Goal: Task Accomplishment & Management: Manage account settings

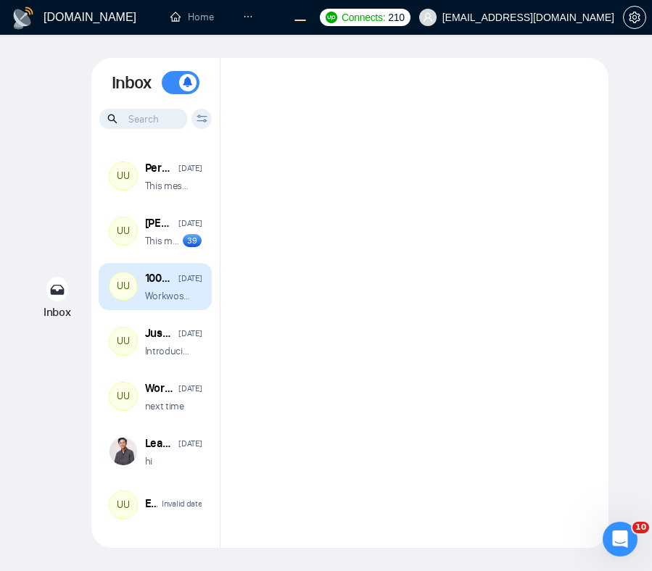
click at [172, 298] on p "Workwose Agency the best upwork agency ever ��" at bounding box center [168, 296] width 46 height 14
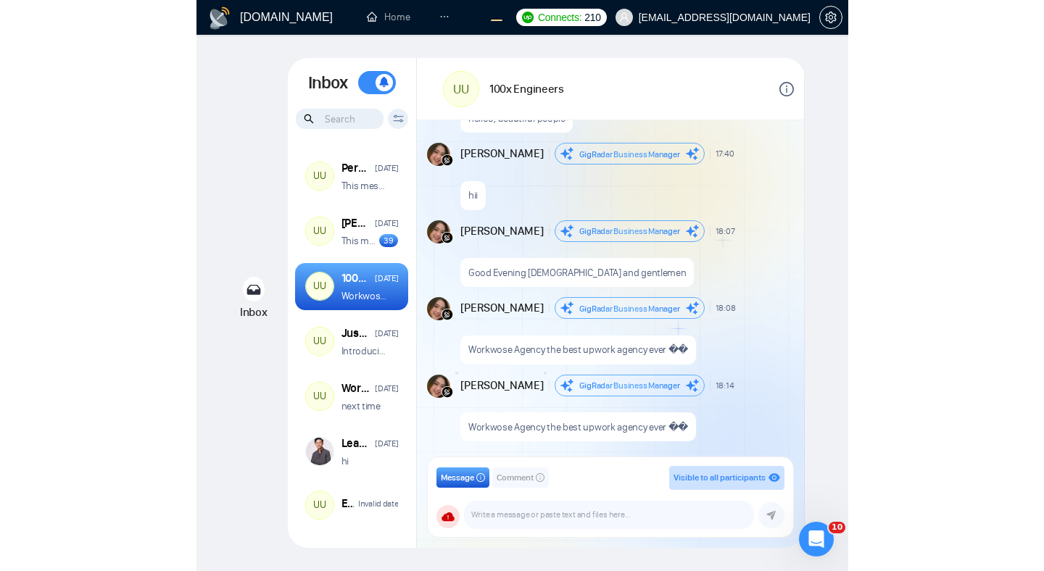
scroll to position [1314, 0]
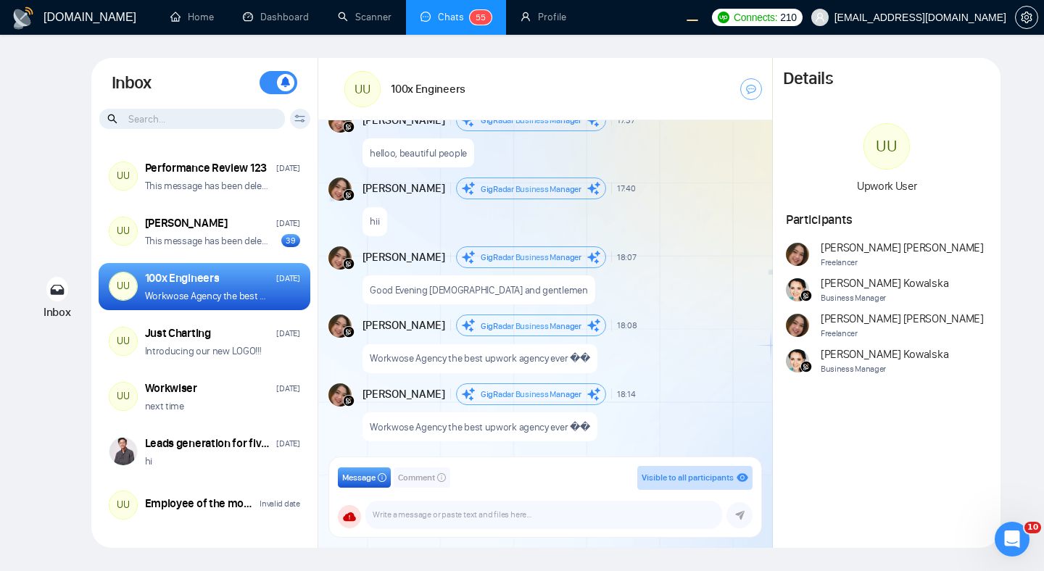
click at [651, 204] on div "GigRadar.io Home Dashboard Scanner Chats 5 5 Profile Connects: 210 workwiseupwo…" at bounding box center [522, 285] width 1044 height 571
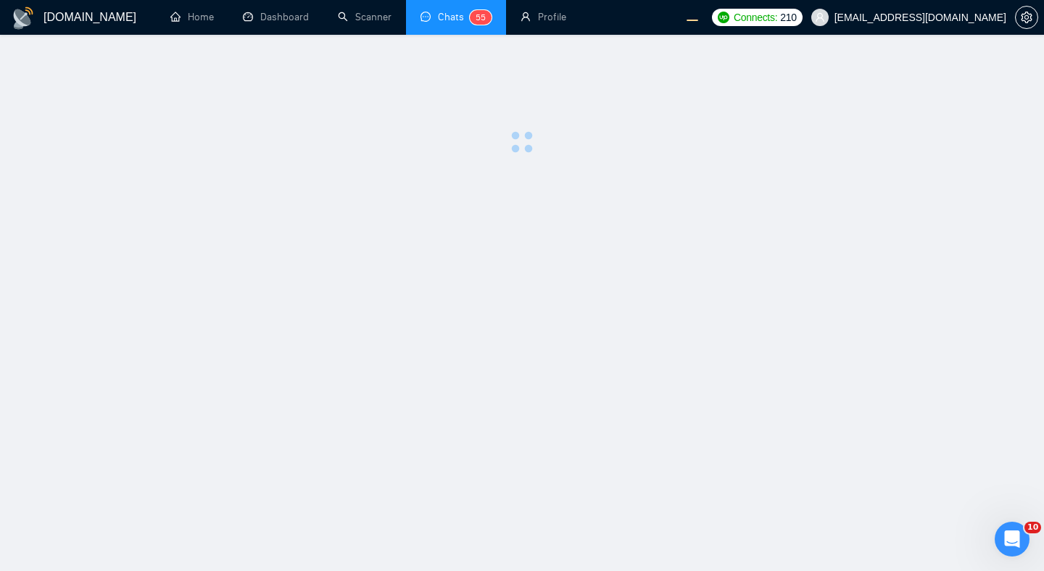
click at [941, 230] on main at bounding box center [521, 303] width 997 height 490
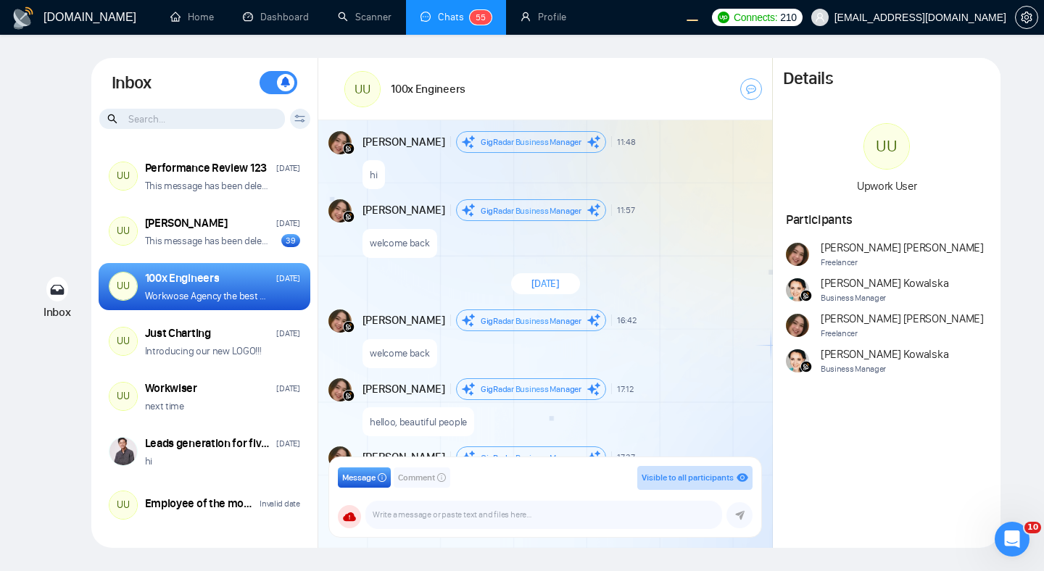
scroll to position [5728, 0]
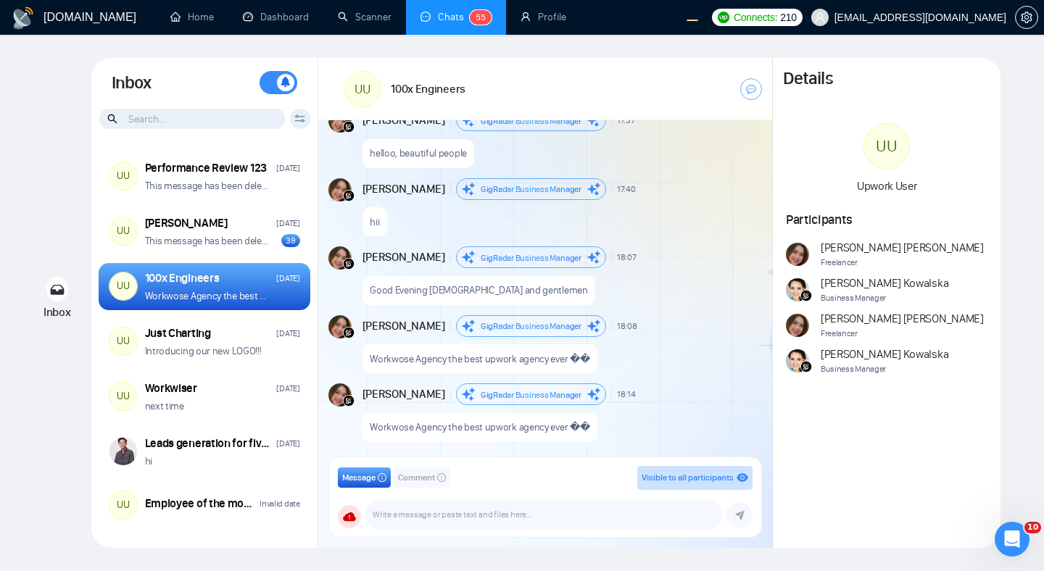
click at [603, 384] on div "Andrian Marsella GigRadar Business Manager 18:14" at bounding box center [498, 394] width 273 height 22
click at [507, 360] on p "Workwose Agency the best upwork agency ever ��" at bounding box center [480, 359] width 220 height 14
click at [685, 280] on div "Good Evening ladies and gentlemen" at bounding box center [560, 286] width 397 height 37
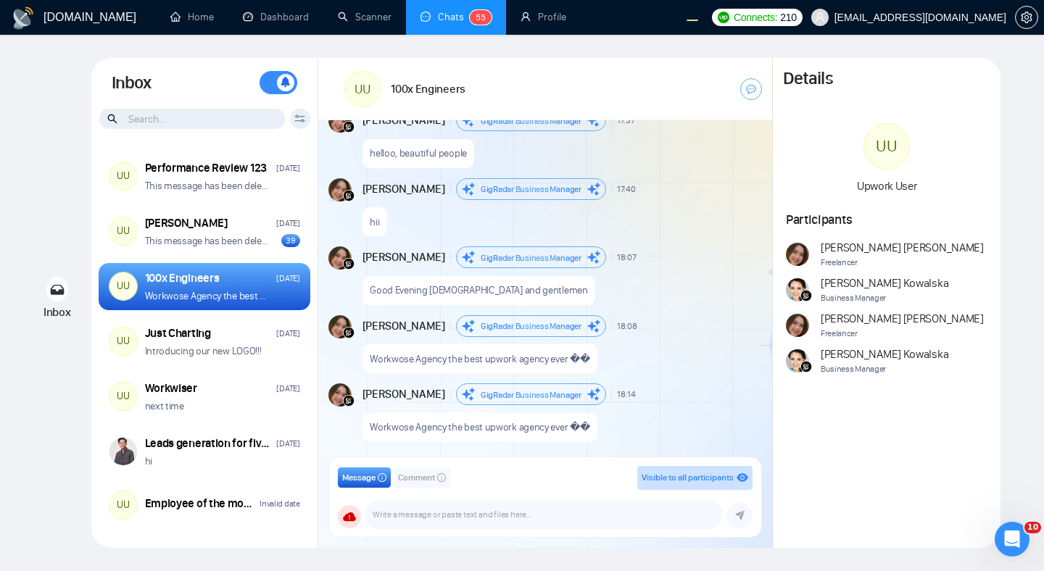
click at [236, 120] on input at bounding box center [192, 119] width 186 height 20
click at [297, 118] on icon at bounding box center [299, 119] width 11 height 8
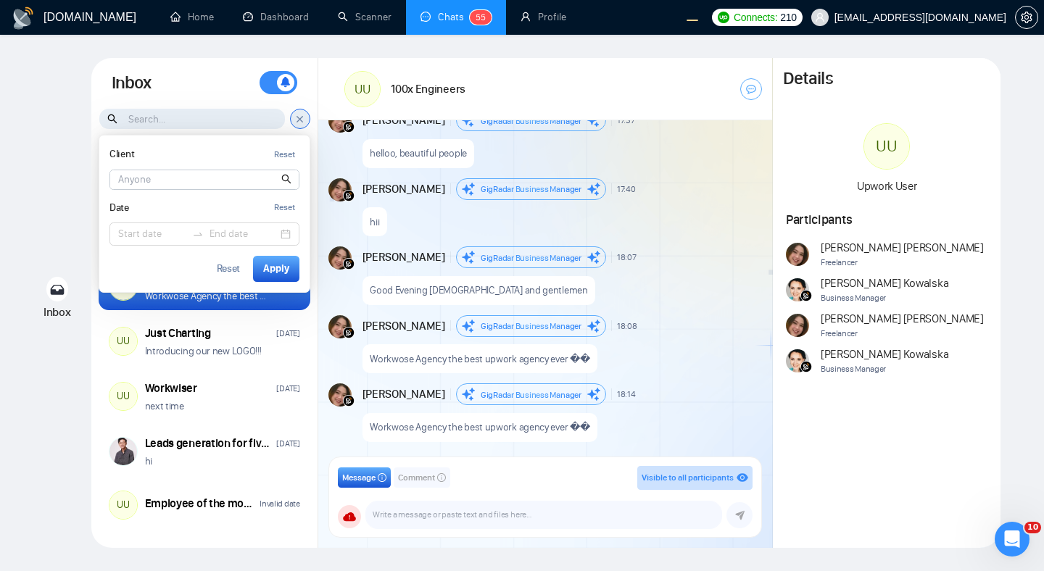
click at [178, 177] on input at bounding box center [204, 179] width 188 height 19
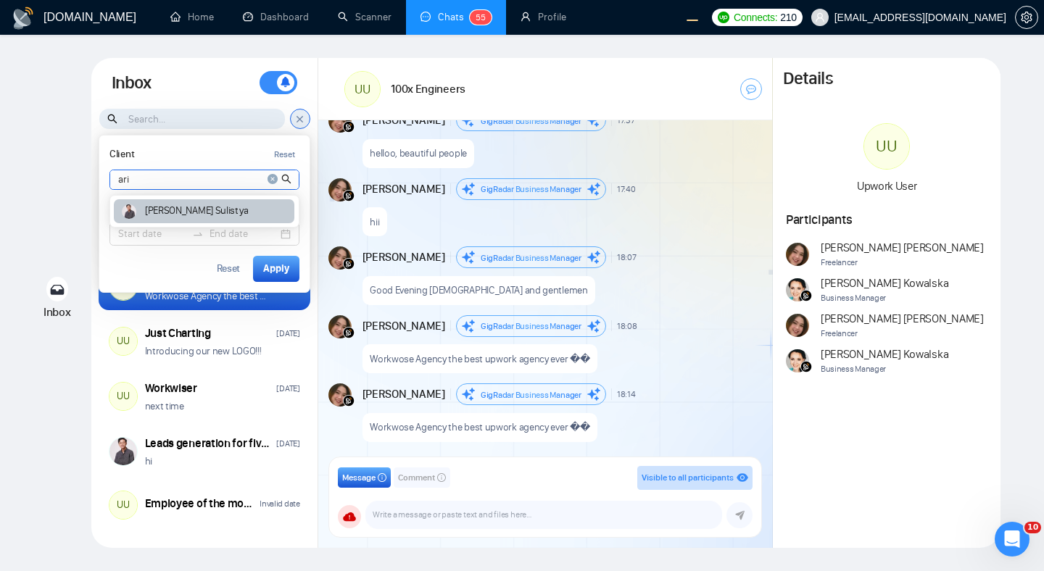
type input "ari"
click at [190, 207] on article "Ari Sulistya" at bounding box center [196, 211] width 103 height 10
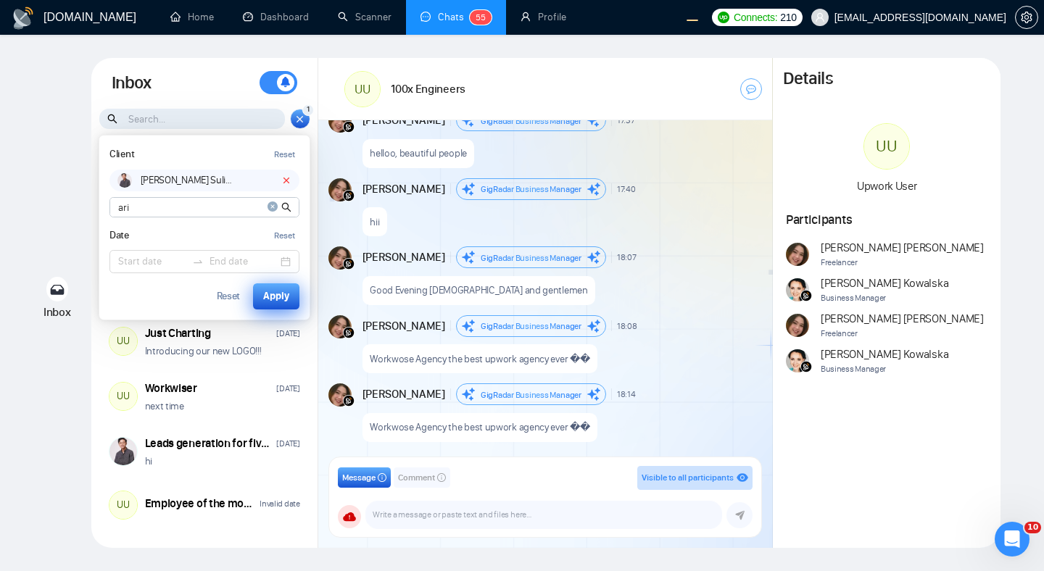
click at [270, 294] on div "Apply" at bounding box center [276, 296] width 26 height 16
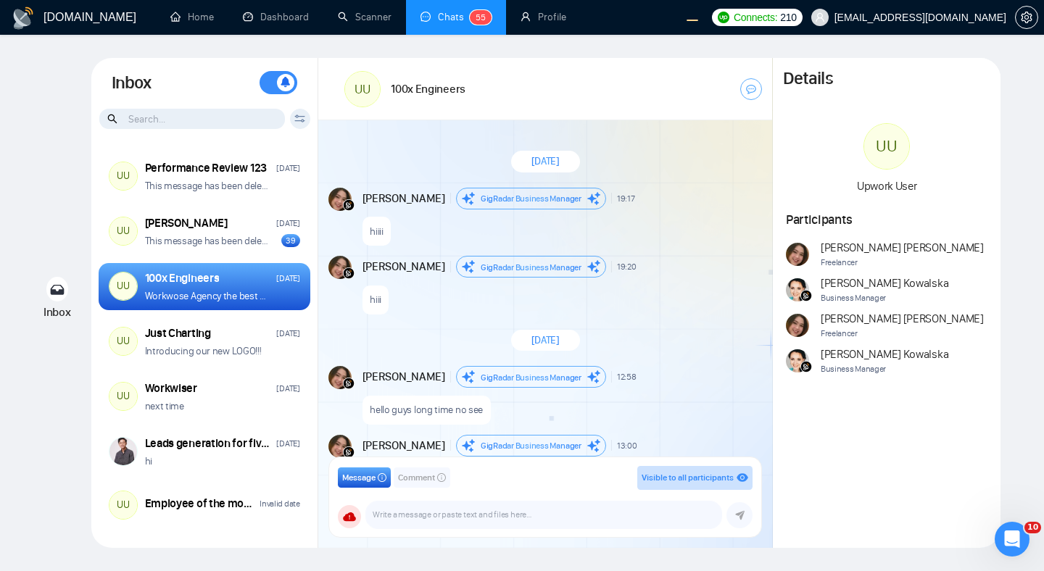
scroll to position [1314, 0]
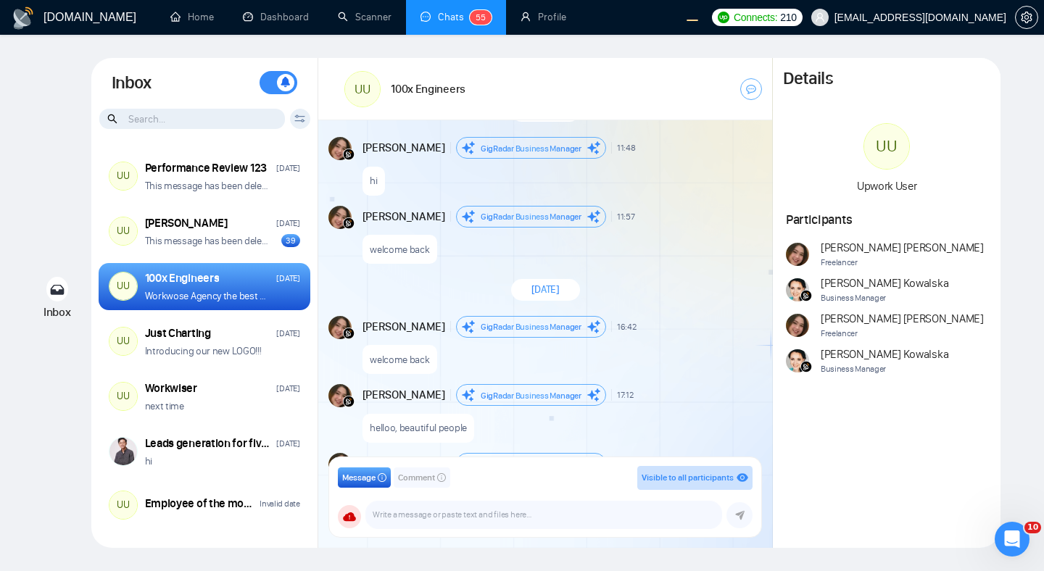
scroll to position [1314, 0]
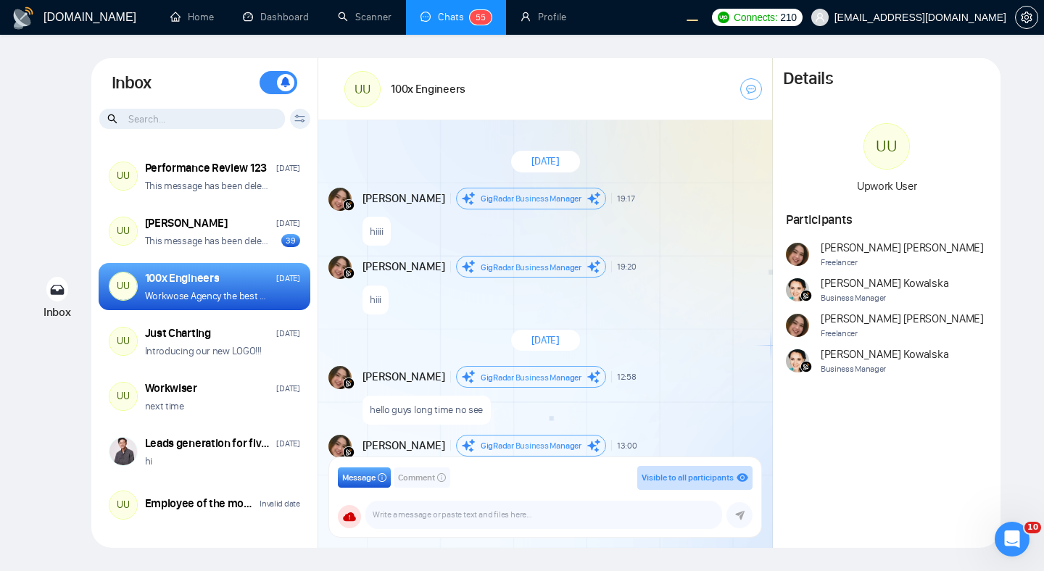
scroll to position [1314, 0]
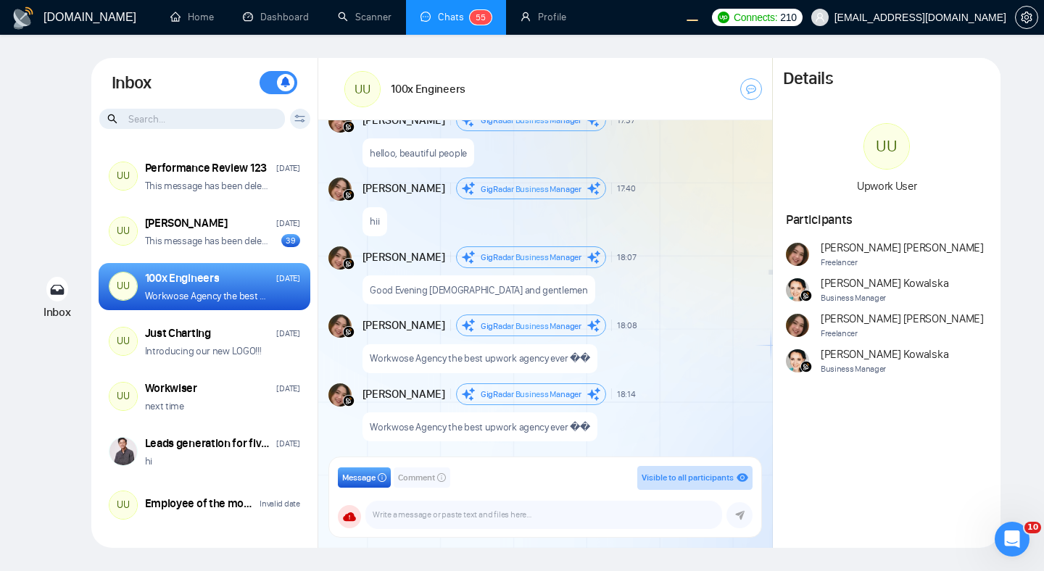
click at [299, 119] on icon at bounding box center [299, 119] width 11 height 8
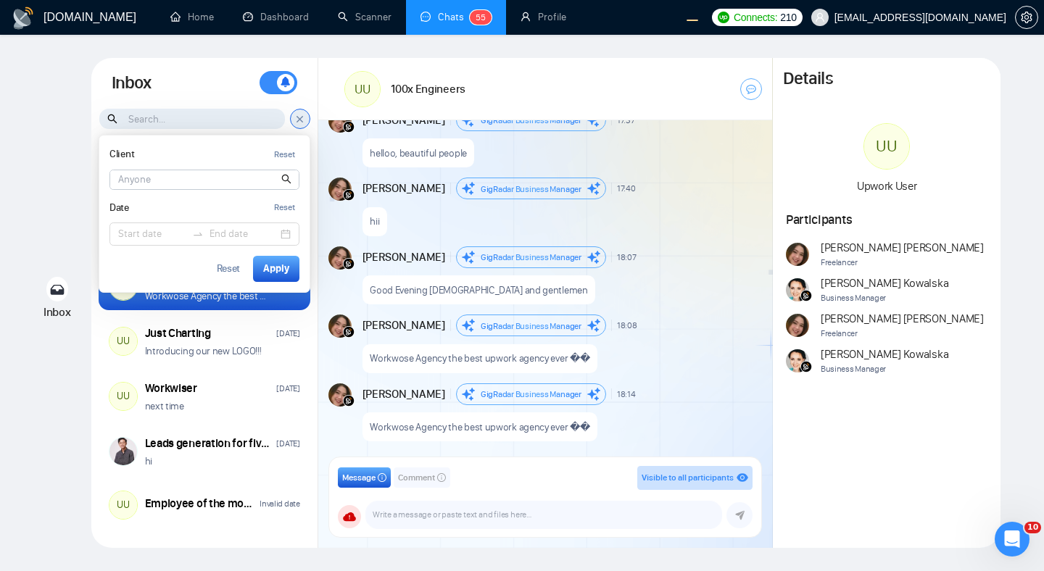
click at [188, 184] on input at bounding box center [204, 179] width 188 height 19
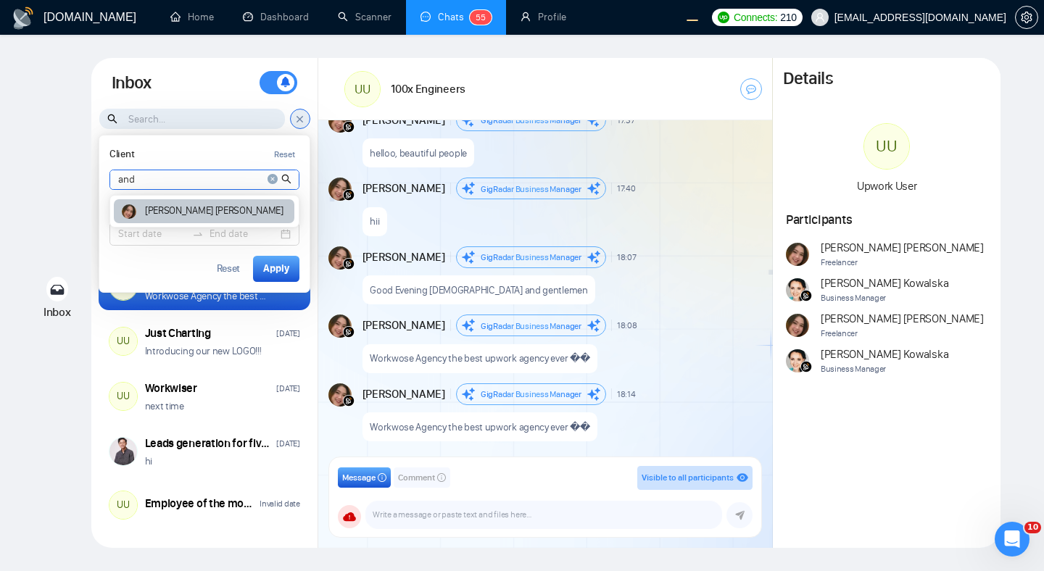
type input "and"
click at [160, 212] on article "Andrian Marsella" at bounding box center [214, 211] width 138 height 10
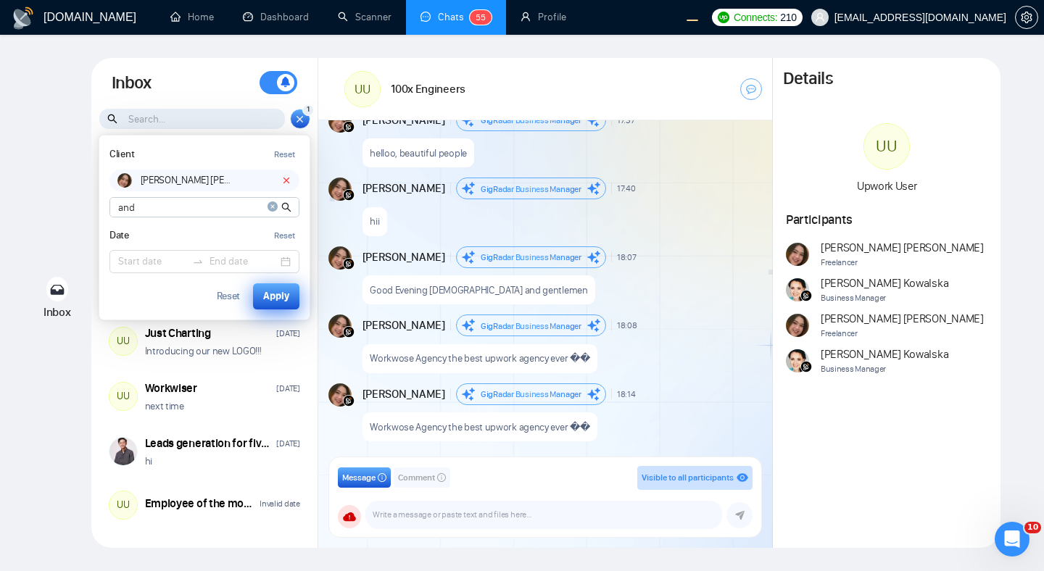
click at [265, 300] on div "Apply" at bounding box center [276, 296] width 26 height 16
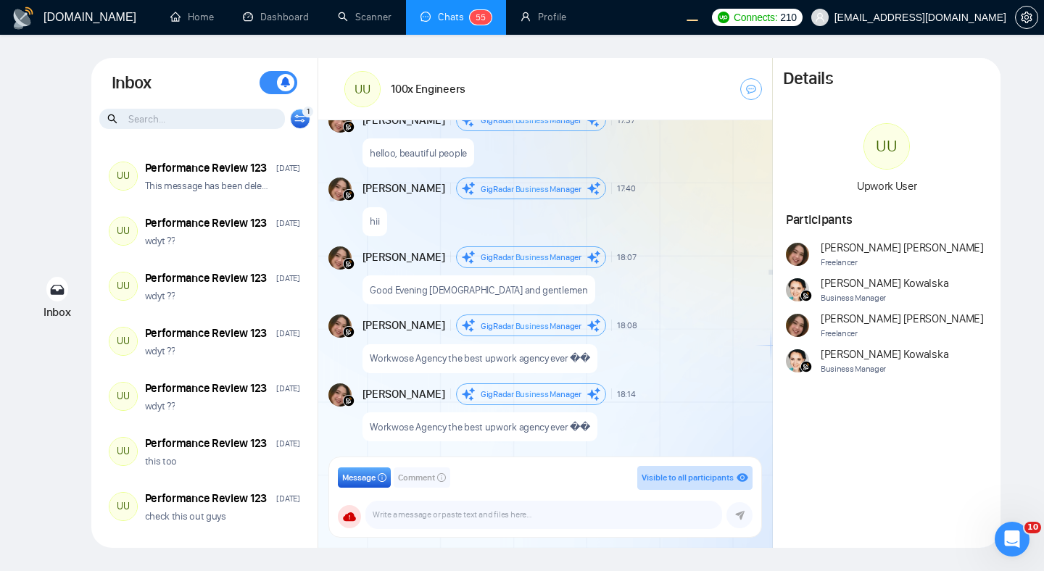
click at [47, 215] on div "Inbox Inbox Turn On Push Notifications Stay updated instantly with real-time al…" at bounding box center [521, 303] width 997 height 490
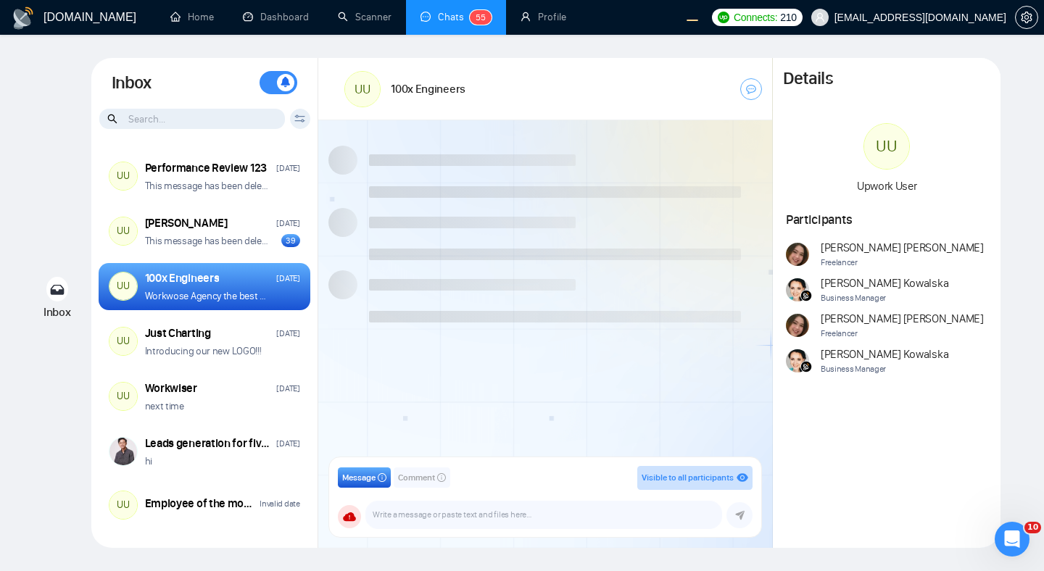
scroll to position [1314, 0]
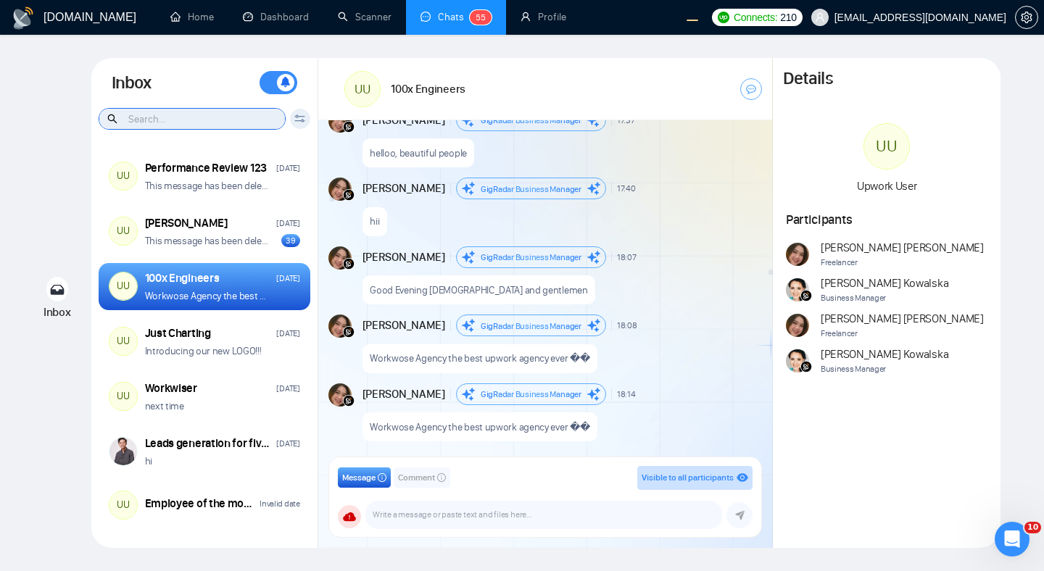
click at [227, 116] on input at bounding box center [192, 119] width 186 height 20
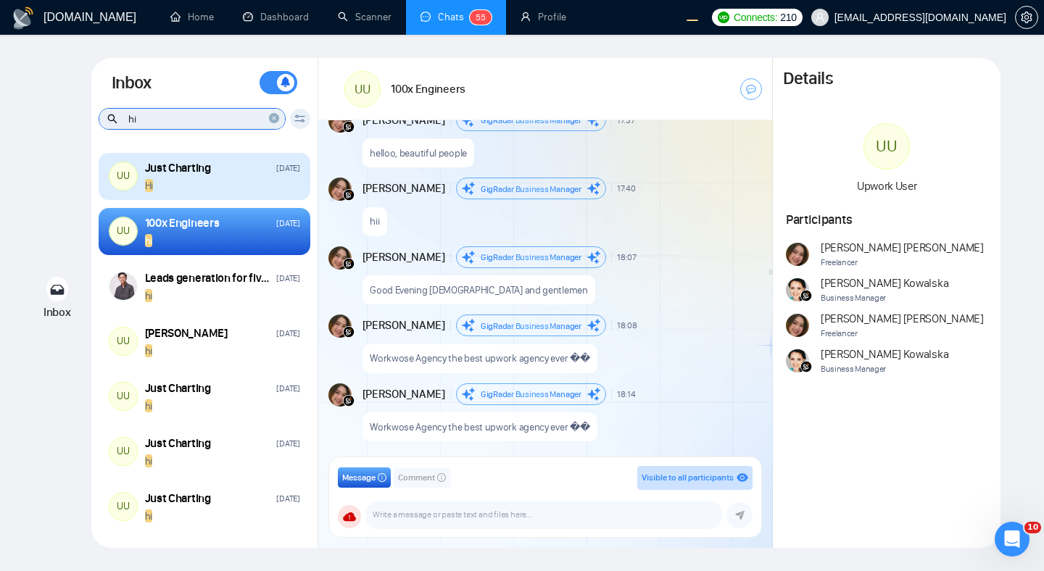
type input "hi"
click at [238, 175] on div "Just Charting Aug 12" at bounding box center [222, 168] width 155 height 16
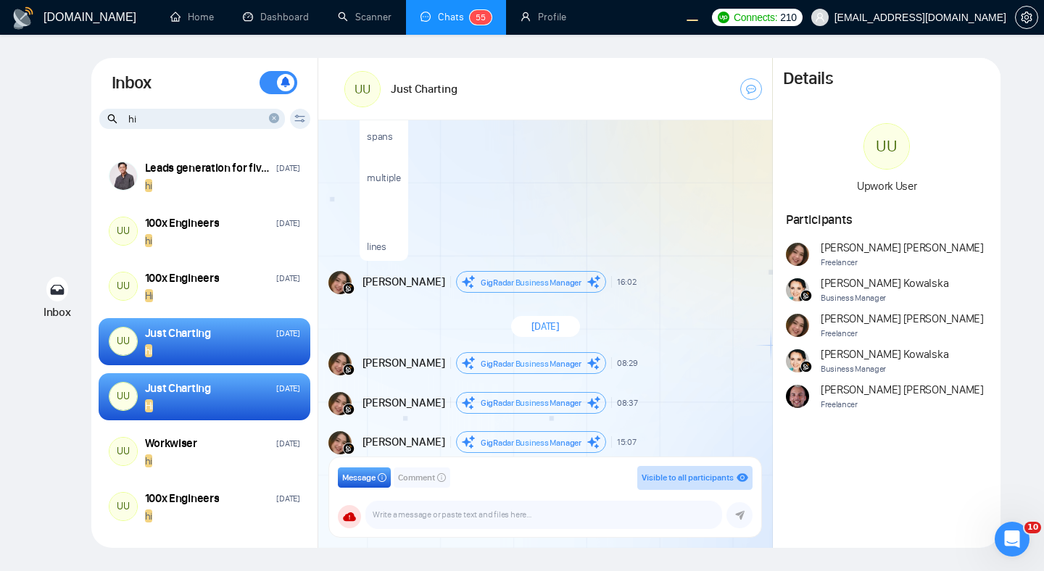
scroll to position [5662, 0]
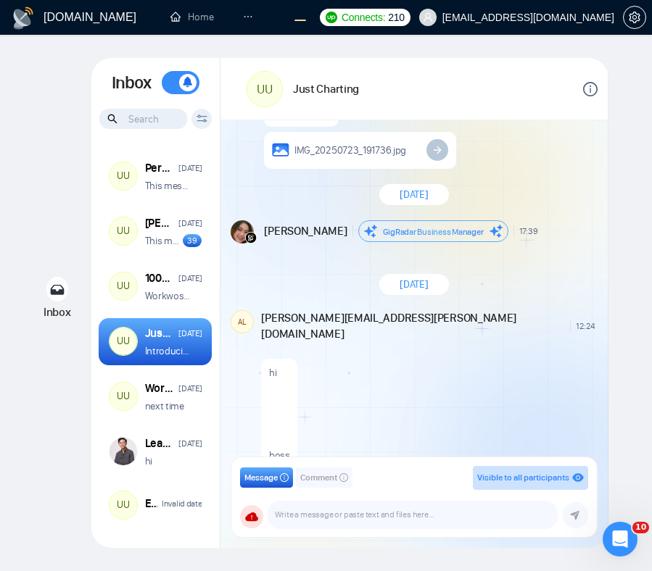
scroll to position [6184, 0]
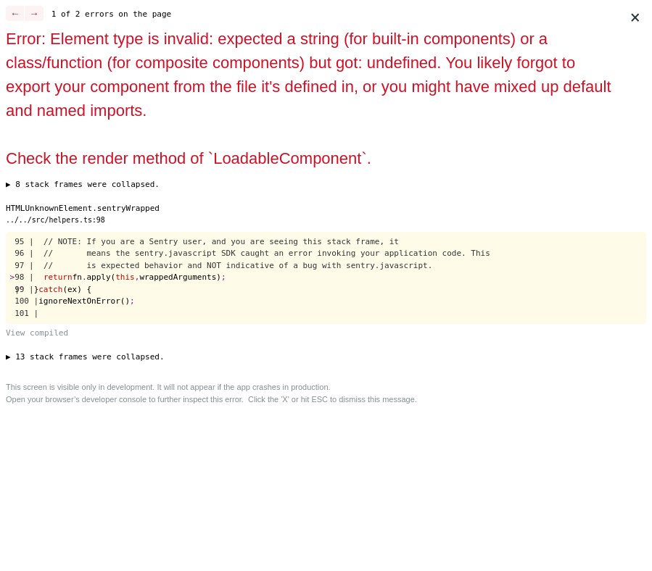
click at [477, 211] on div "HTMLUnknownElement.sentryWrapped" at bounding box center [326, 209] width 640 height 12
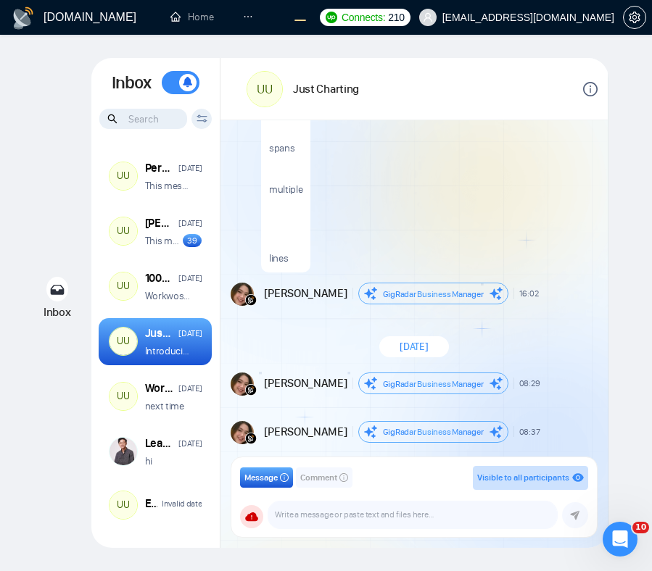
scroll to position [6184, 0]
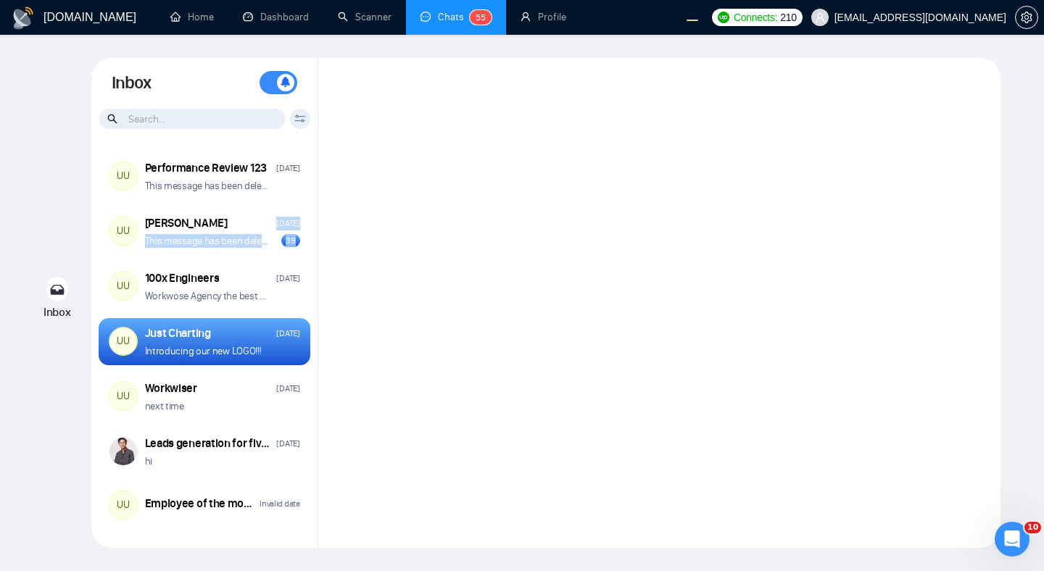
drag, startPoint x: 564, startPoint y: 251, endPoint x: 553, endPoint y: 192, distance: 59.7
click at [553, 192] on div "Inbox Turn On Push Notifications Stay updated instantly with real-time alerts. …" at bounding box center [545, 303] width 909 height 490
click at [504, 207] on div at bounding box center [659, 303] width 682 height 490
click at [445, 225] on div at bounding box center [659, 303] width 682 height 490
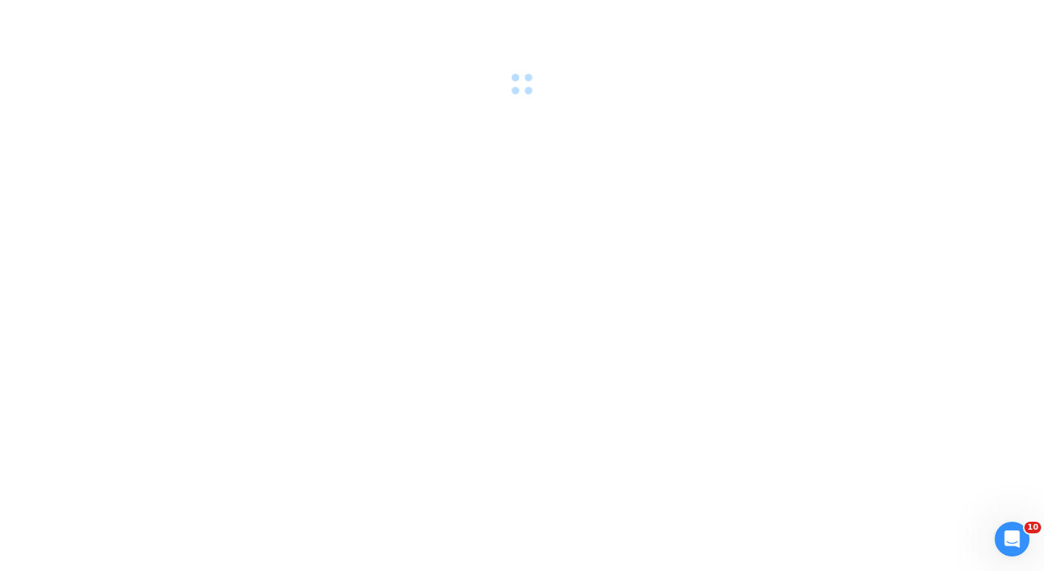
click at [445, 230] on div at bounding box center [522, 285] width 1044 height 571
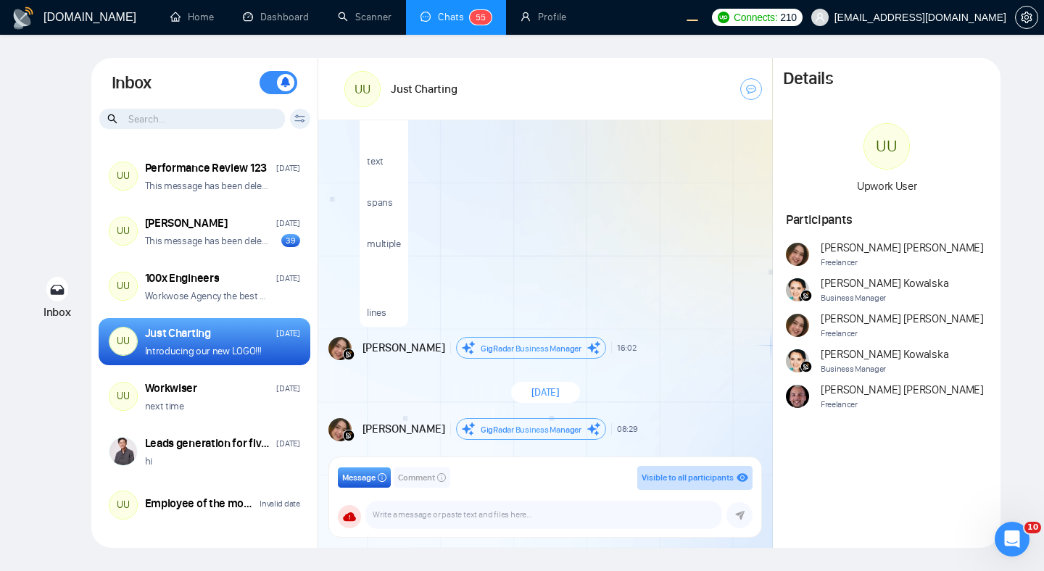
scroll to position [5662, 0]
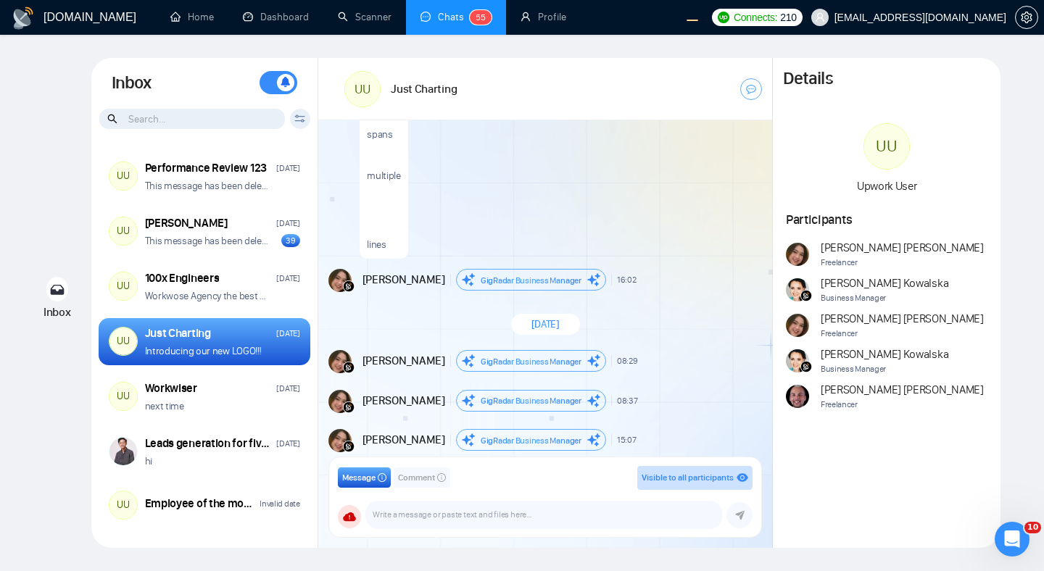
click at [299, 120] on icon at bounding box center [299, 119] width 11 height 8
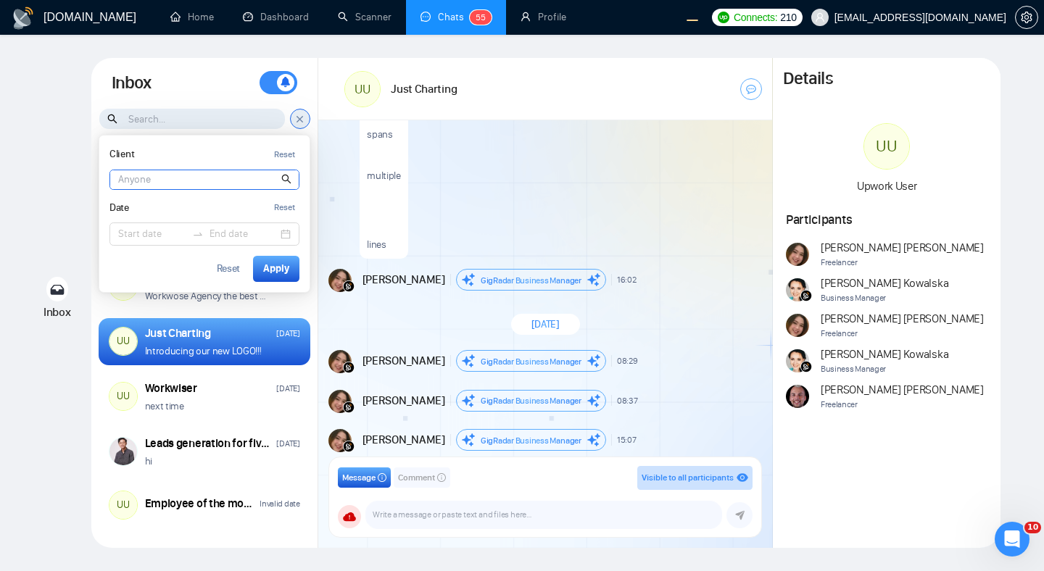
click at [219, 170] on input at bounding box center [204, 179] width 188 height 19
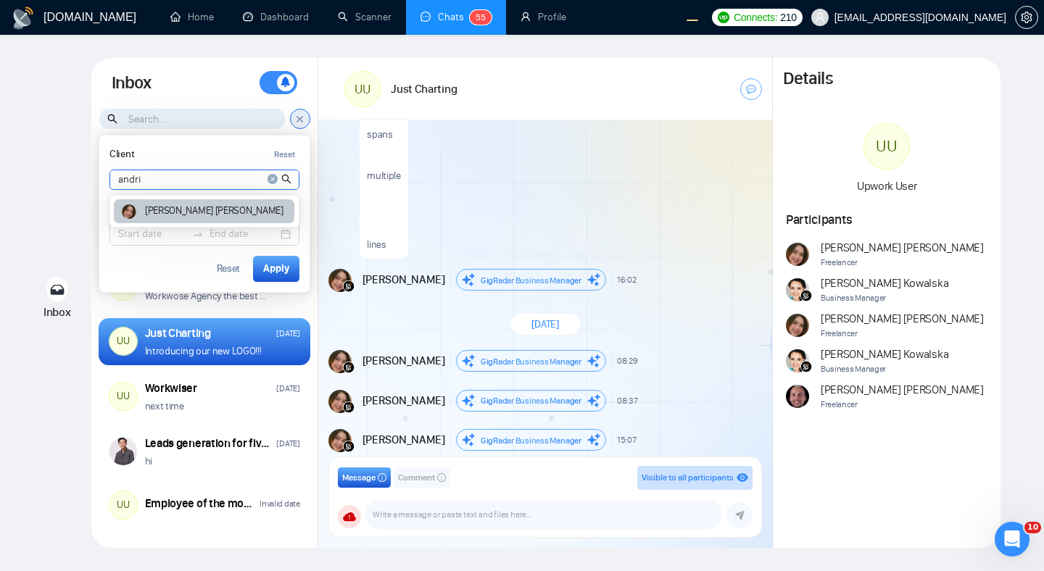
type input "andri"
click at [197, 214] on article "Andrian Marsella" at bounding box center [214, 211] width 138 height 10
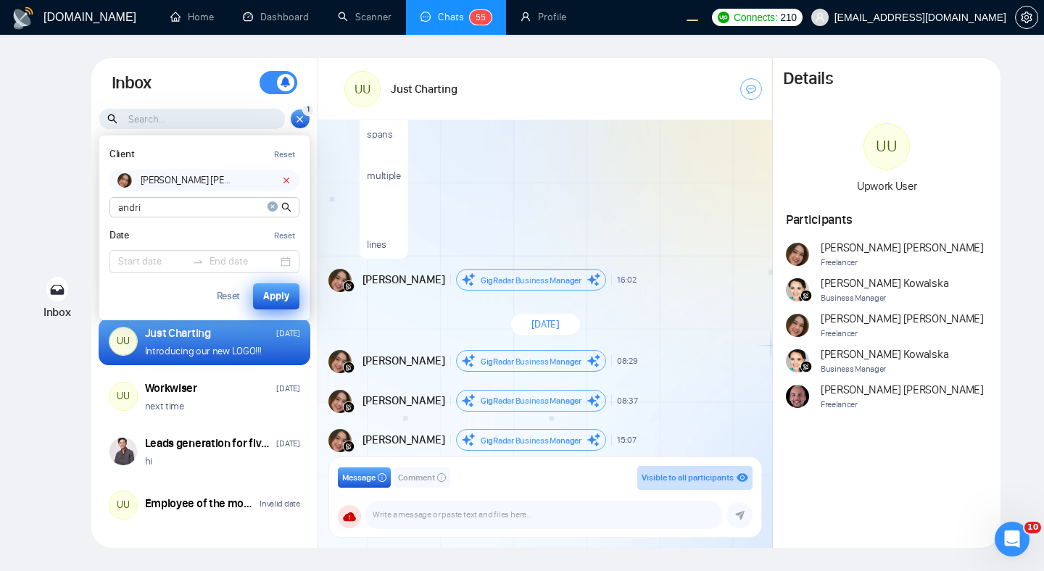
click at [262, 291] on button "Apply" at bounding box center [276, 296] width 46 height 26
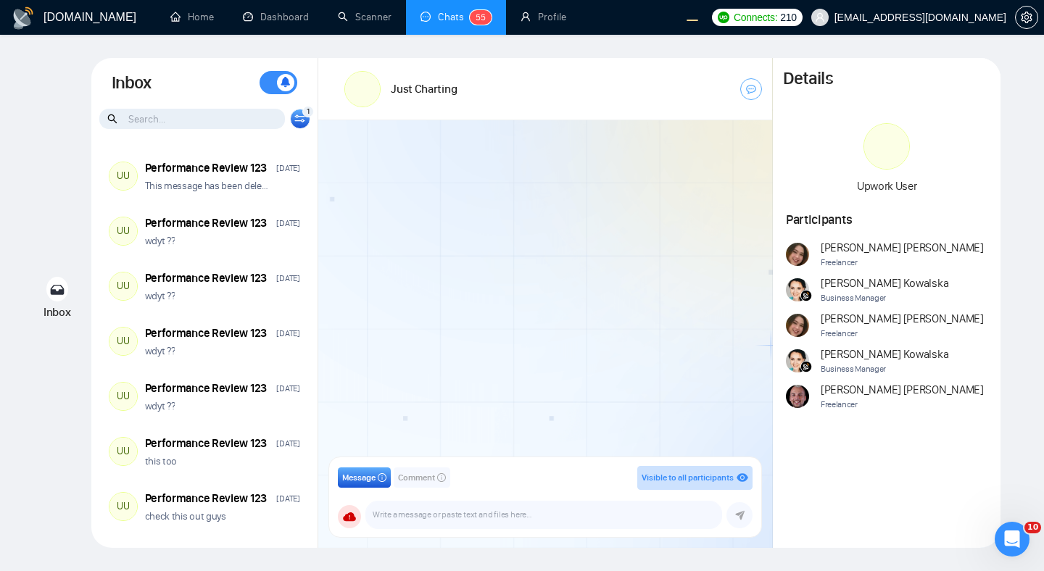
scroll to position [260, 0]
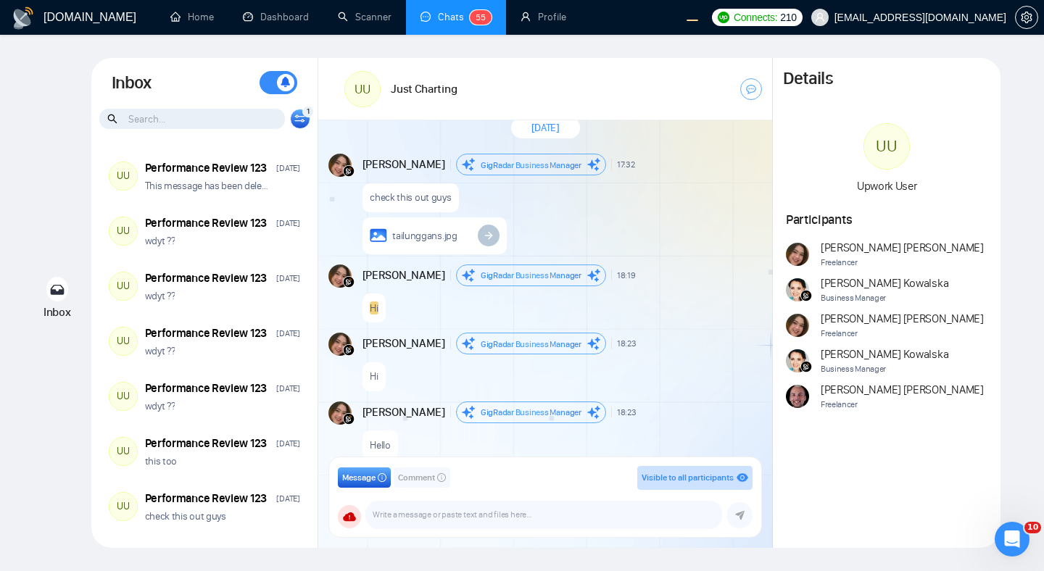
click at [302, 122] on icon at bounding box center [300, 121] width 10 height 3
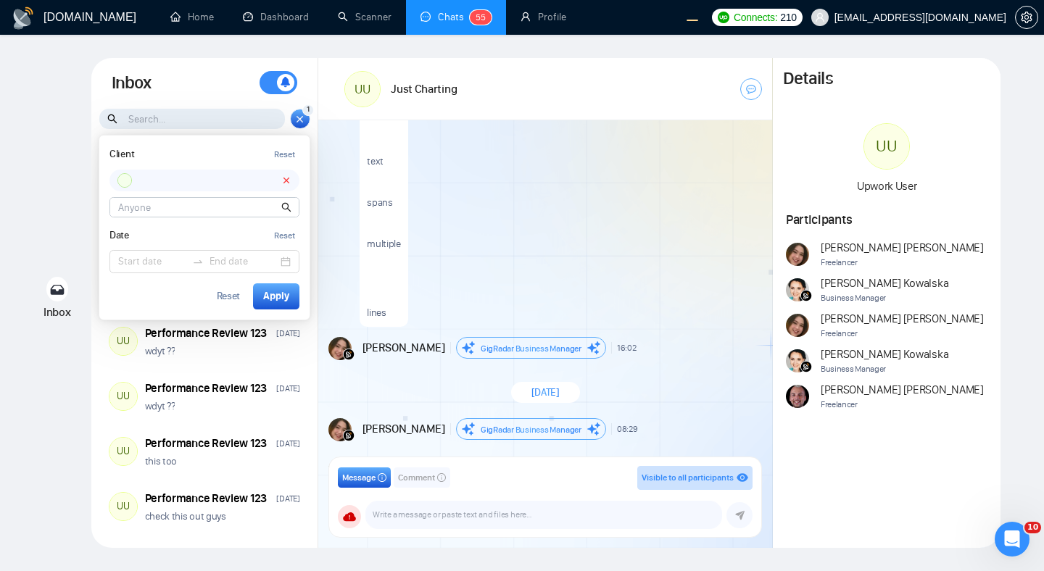
scroll to position [5662, 0]
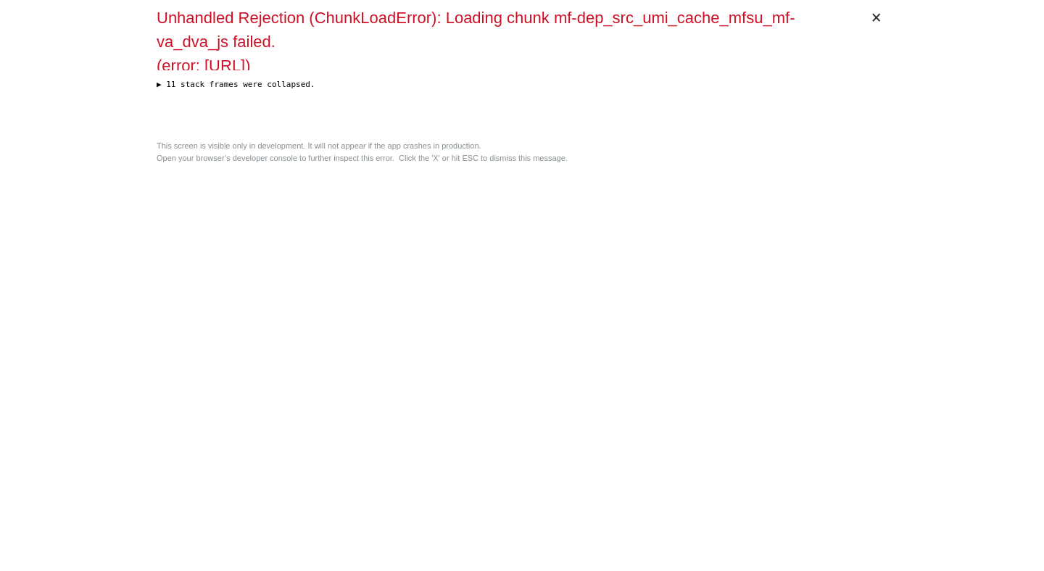
click at [560, 249] on div "× Unhandled Rejection (ChunkLoadError): Loading chunk mf-dep_src_umi_cache_mfsu…" at bounding box center [522, 285] width 742 height 571
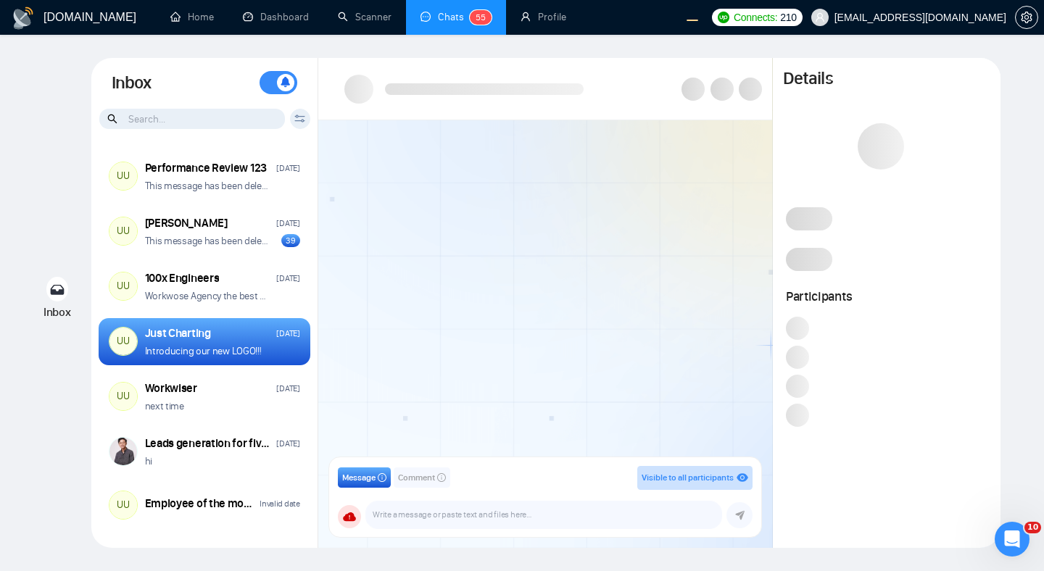
click at [298, 118] on icon at bounding box center [299, 119] width 11 height 8
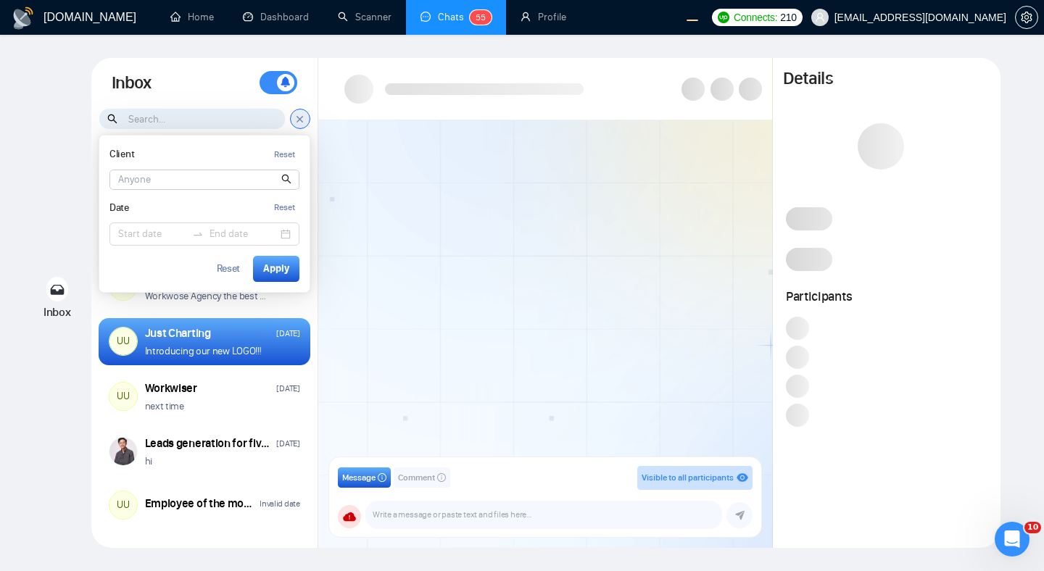
click at [386, 186] on div at bounding box center [545, 293] width 454 height 346
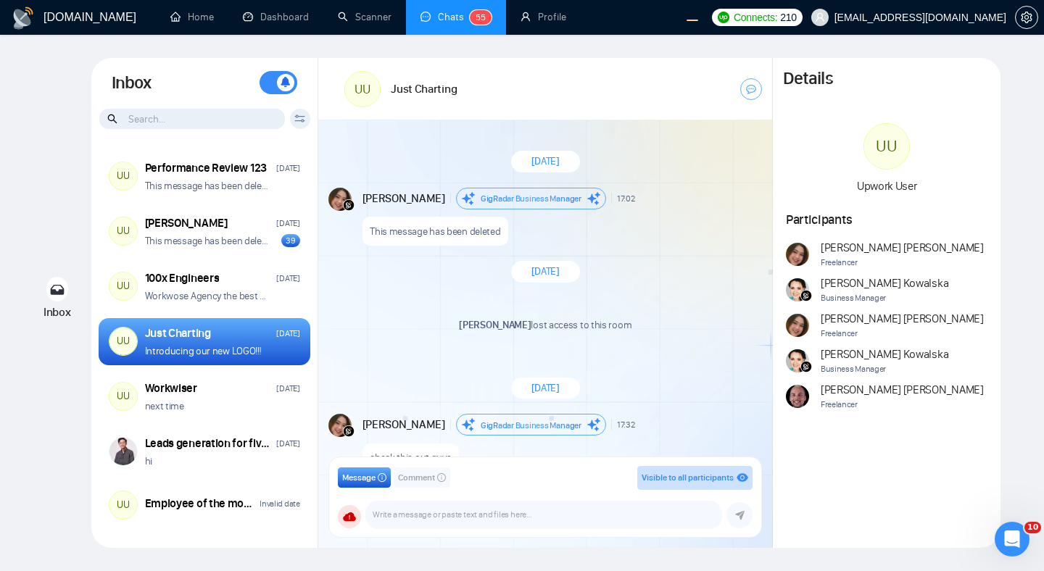
scroll to position [260, 0]
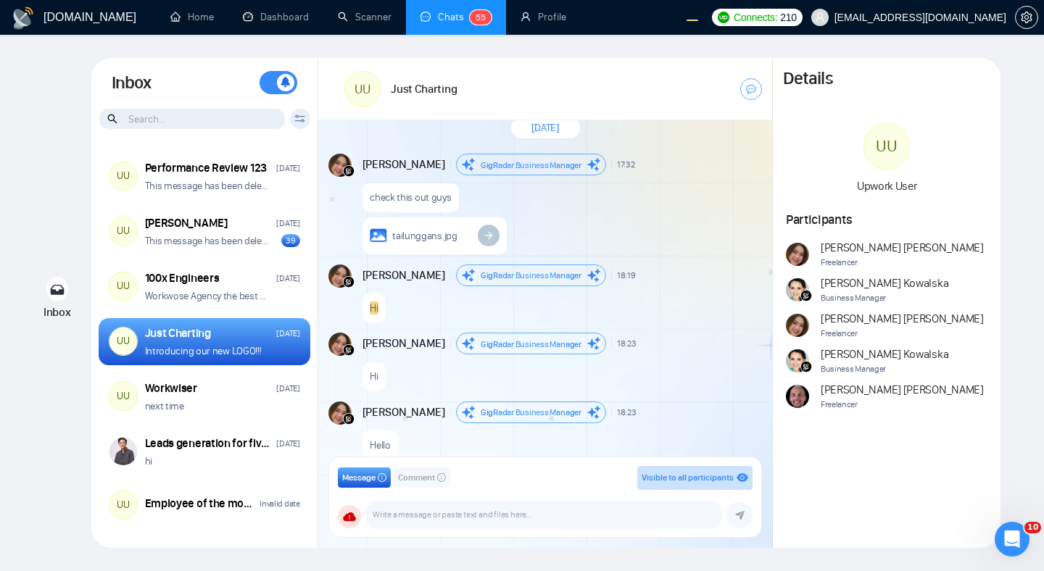
click at [298, 120] on icon at bounding box center [299, 119] width 11 height 8
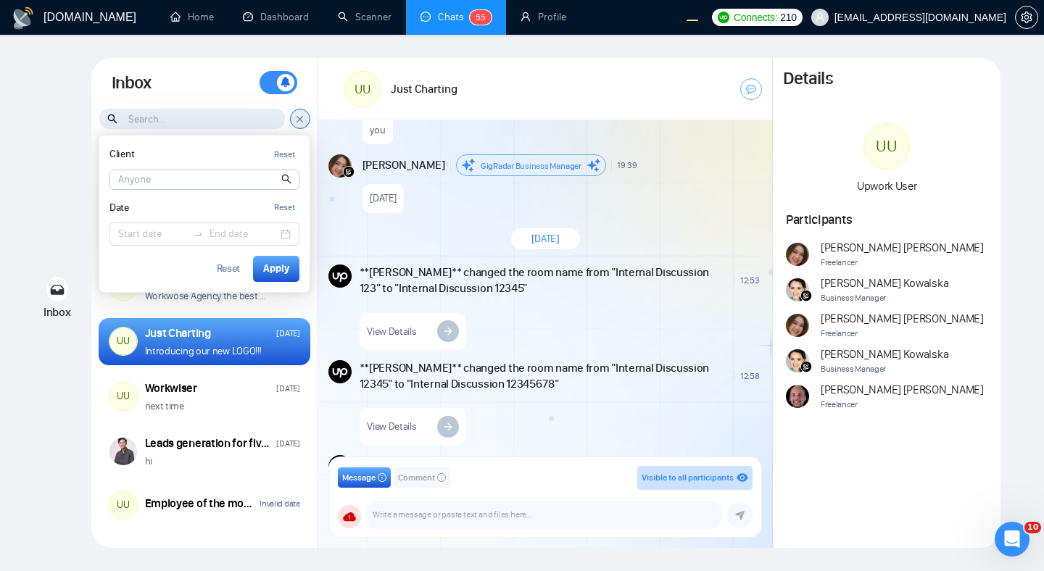
scroll to position [1919, 0]
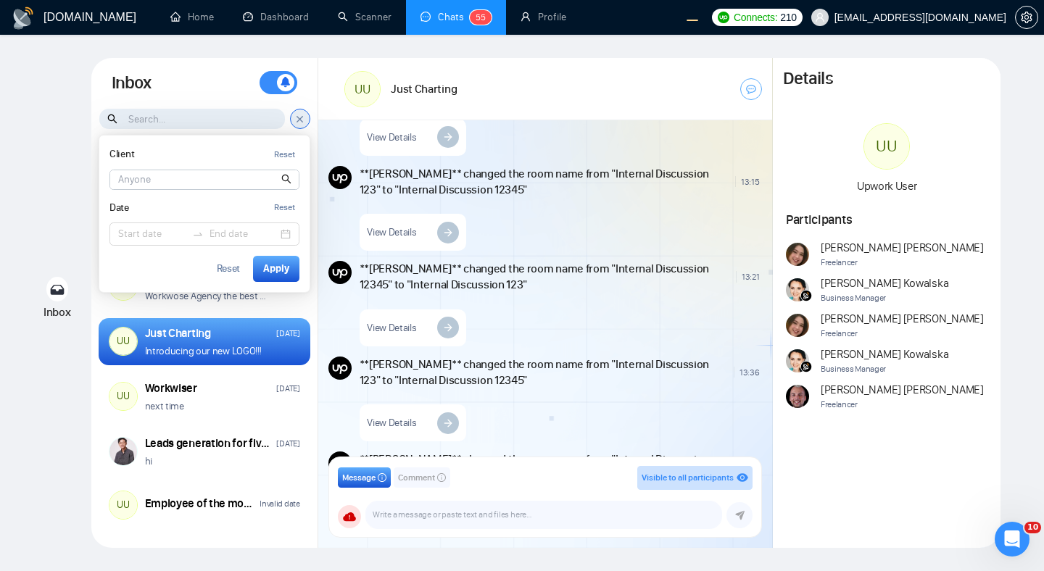
click at [239, 175] on input at bounding box center [204, 179] width 188 height 19
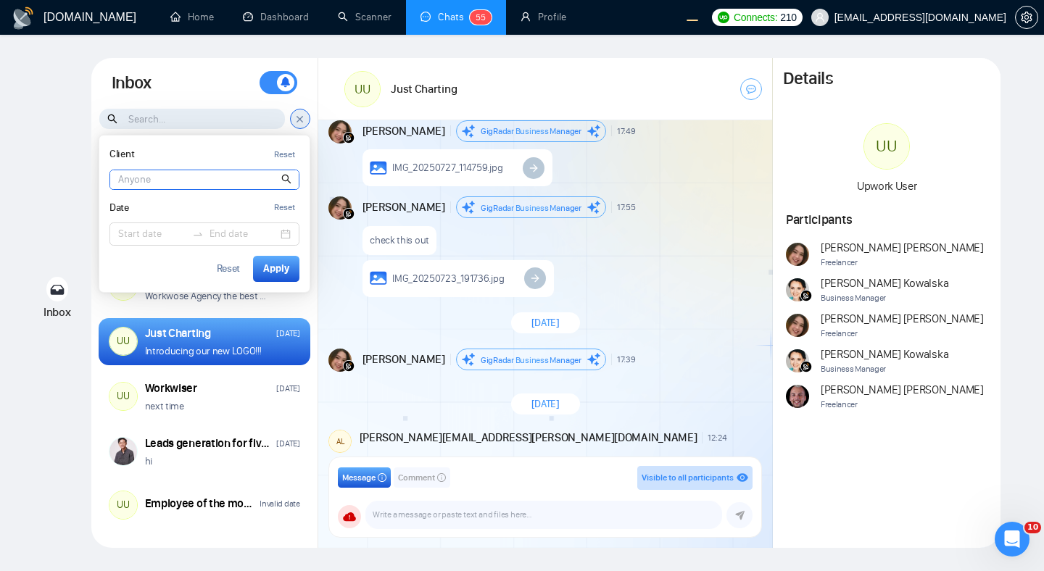
scroll to position [5179, 0]
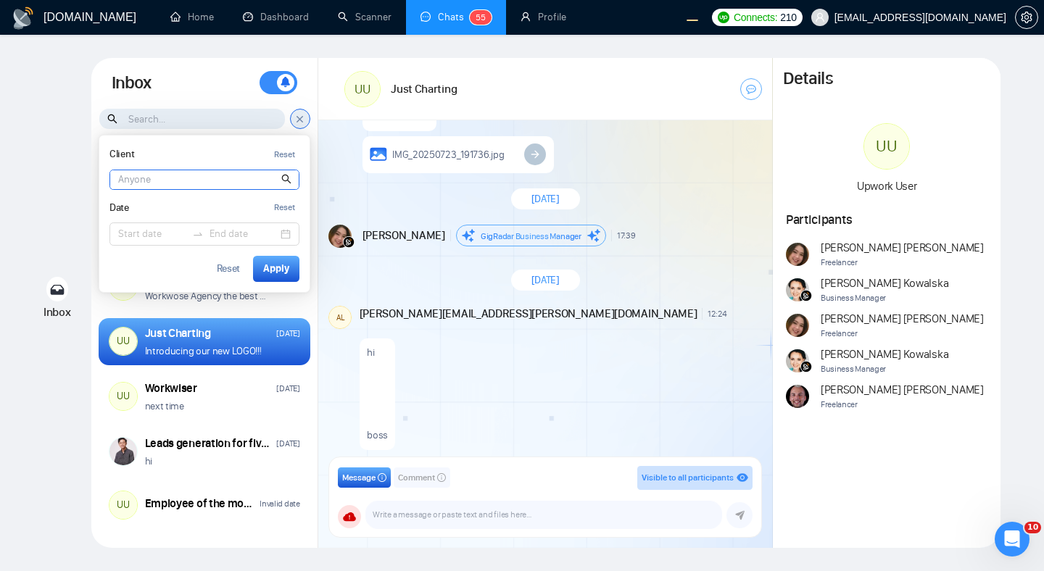
click at [300, 120] on icon at bounding box center [299, 119] width 11 height 12
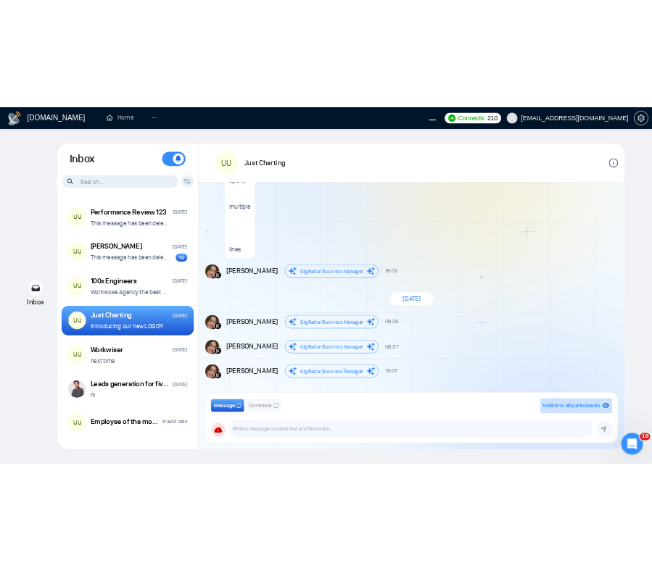
scroll to position [6184, 0]
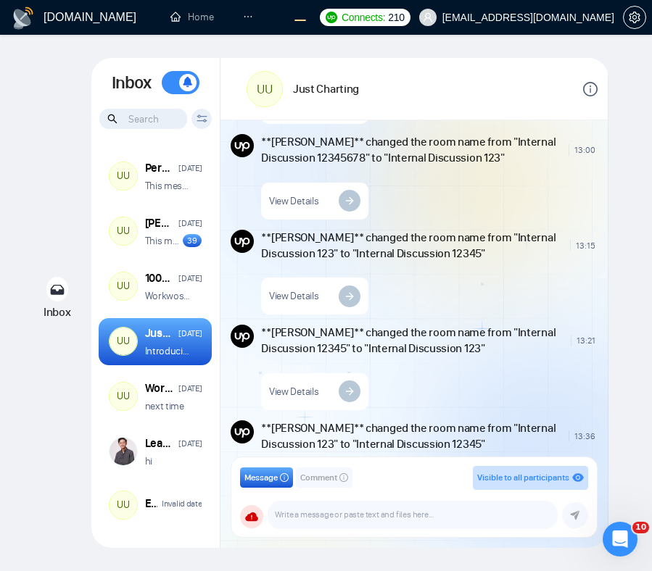
scroll to position [2027, 0]
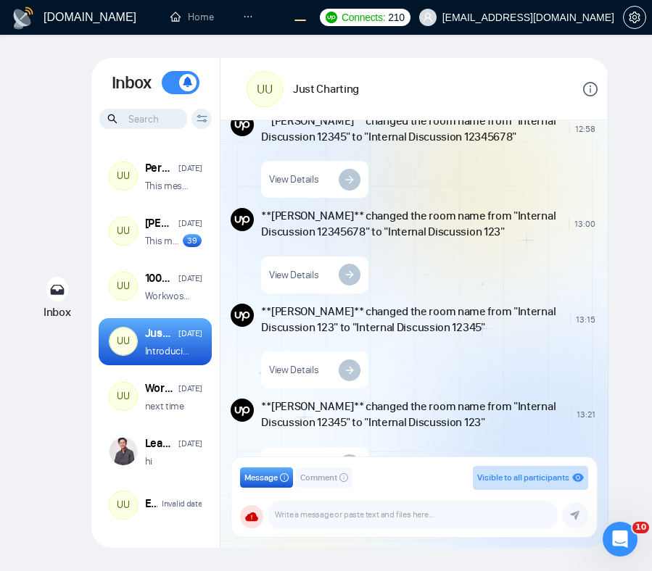
scroll to position [1945, 0]
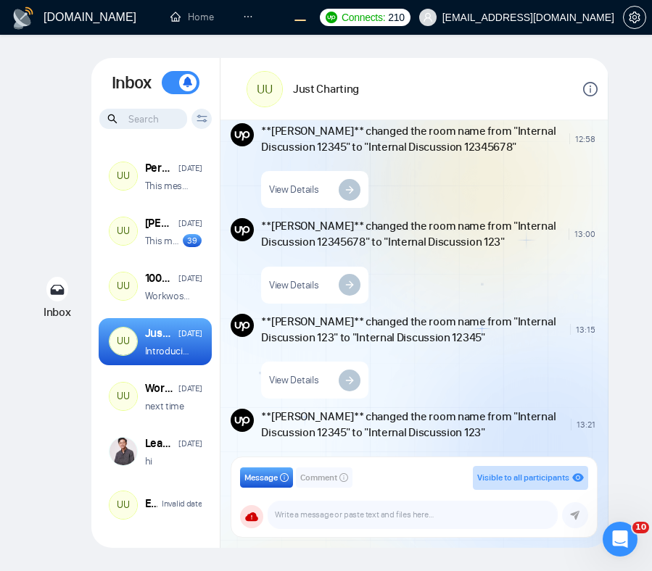
click at [595, 200] on div "**[PERSON_NAME]** changed the room name from "Internal Discussion 12345" to "In…" at bounding box center [429, 166] width 336 height 86
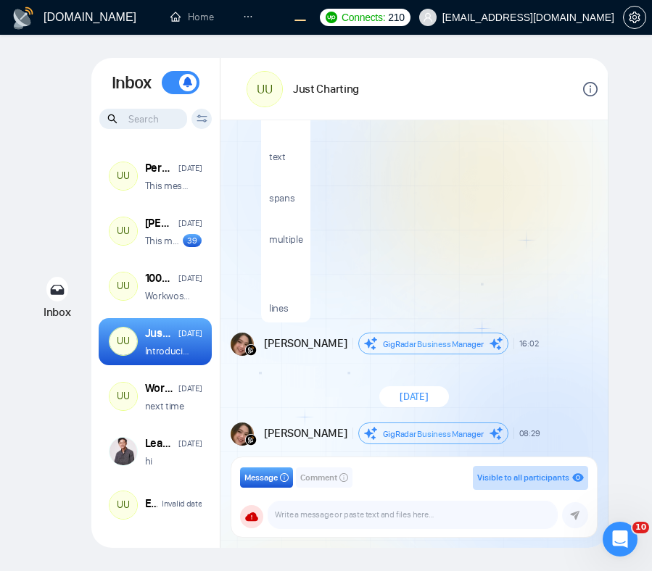
scroll to position [7665, 0]
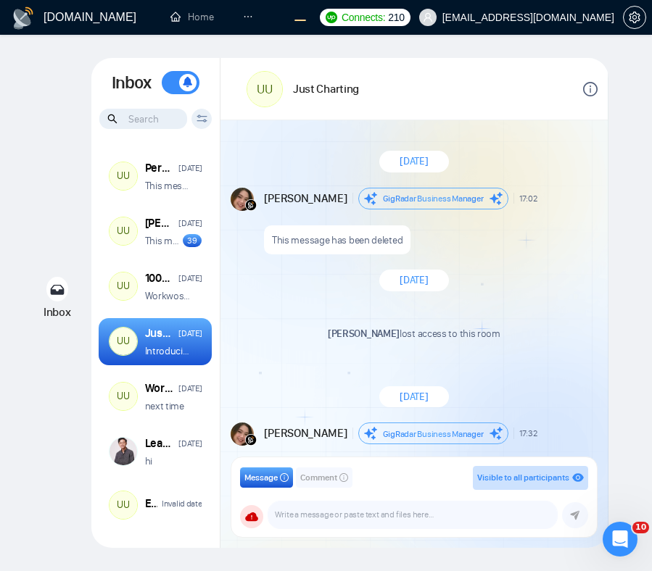
scroll to position [282, 0]
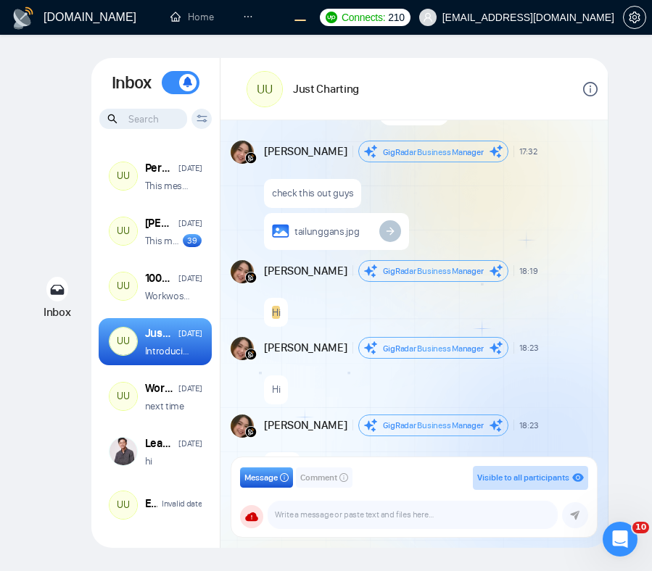
click at [195, 120] on div "Client Reset Date Reset Reset Apply" at bounding box center [201, 119] width 20 height 20
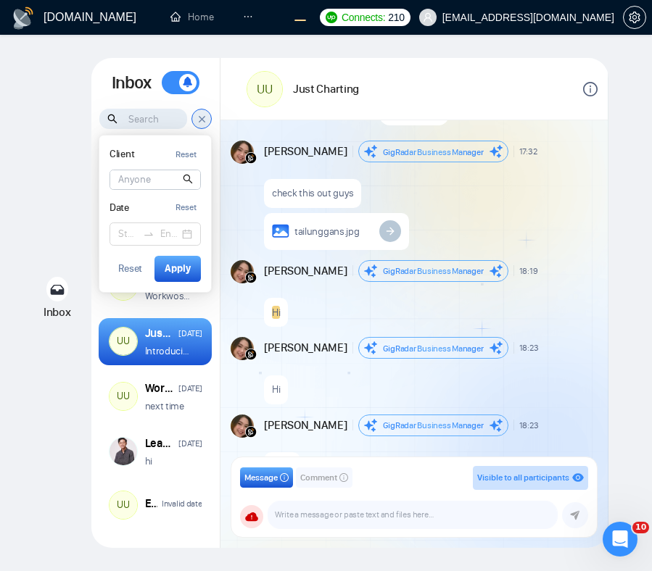
click at [202, 120] on icon at bounding box center [201, 119] width 11 height 12
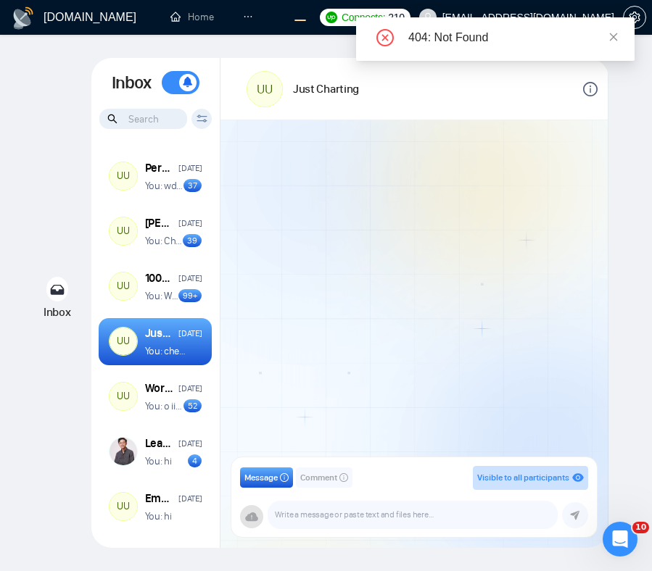
scroll to position [282, 0]
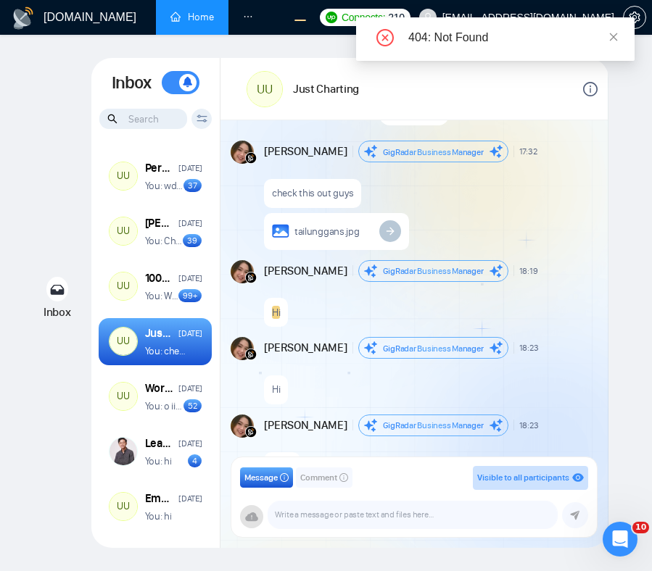
click at [185, 23] on link "Home" at bounding box center [191, 17] width 43 height 12
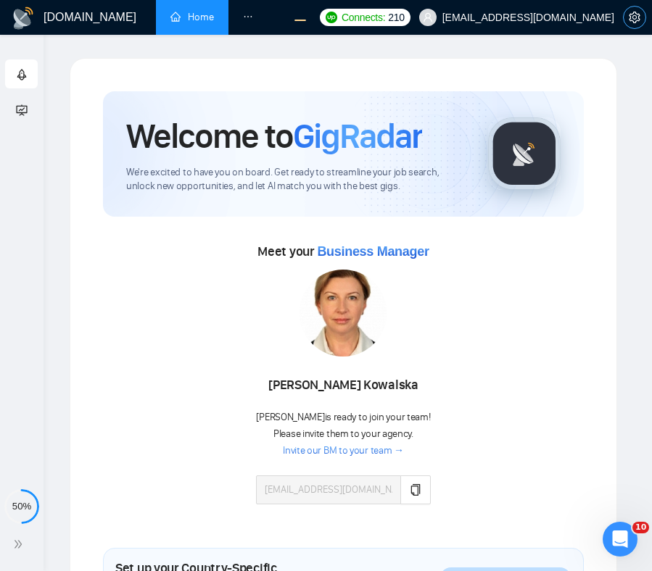
click at [630, 22] on icon "setting" at bounding box center [634, 18] width 12 height 12
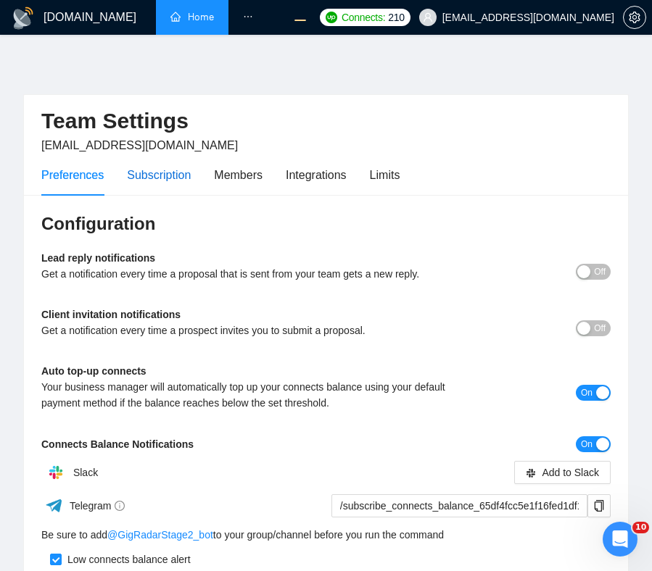
click at [172, 178] on div "Subscription" at bounding box center [159, 175] width 64 height 18
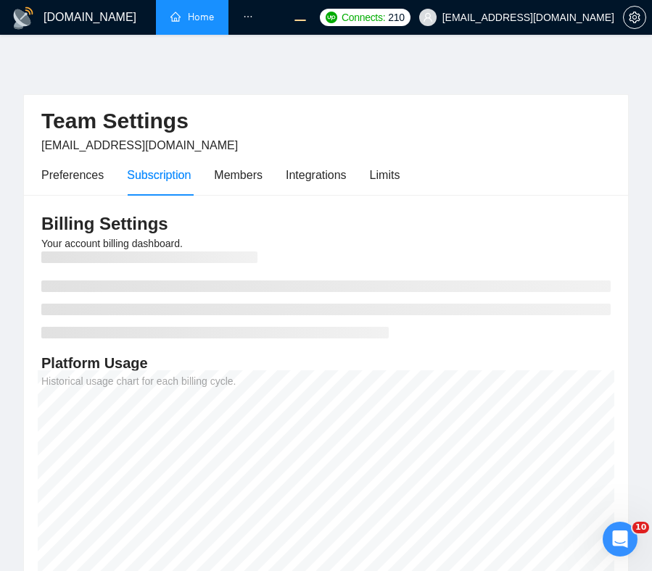
scroll to position [31, 0]
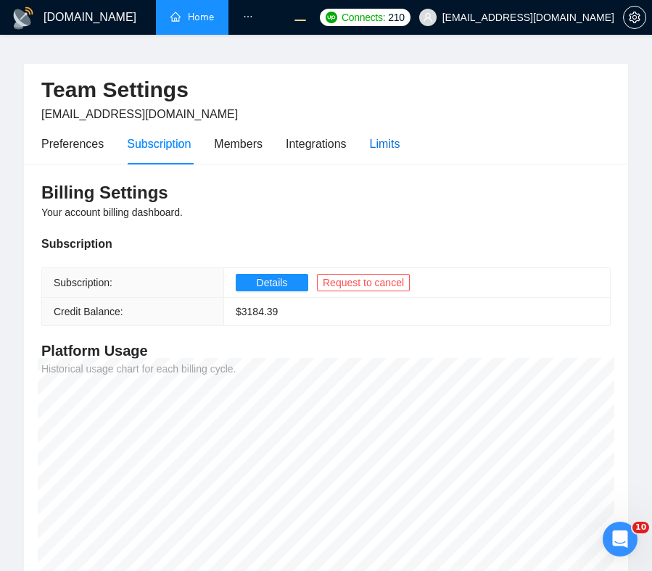
click at [396, 142] on div "Limits" at bounding box center [385, 144] width 30 height 18
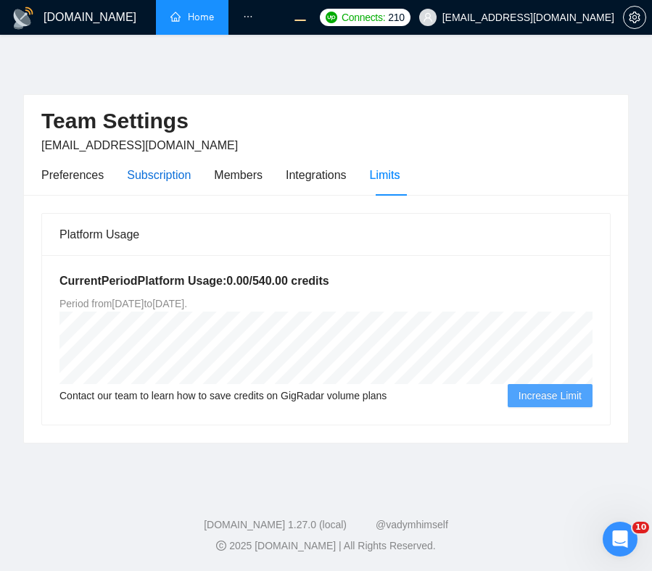
click at [165, 175] on div "Subscription" at bounding box center [159, 175] width 64 height 18
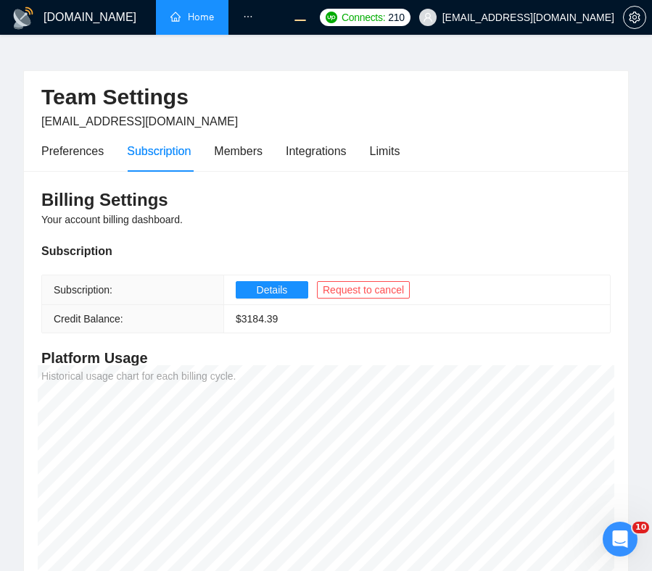
scroll to position [23, 0]
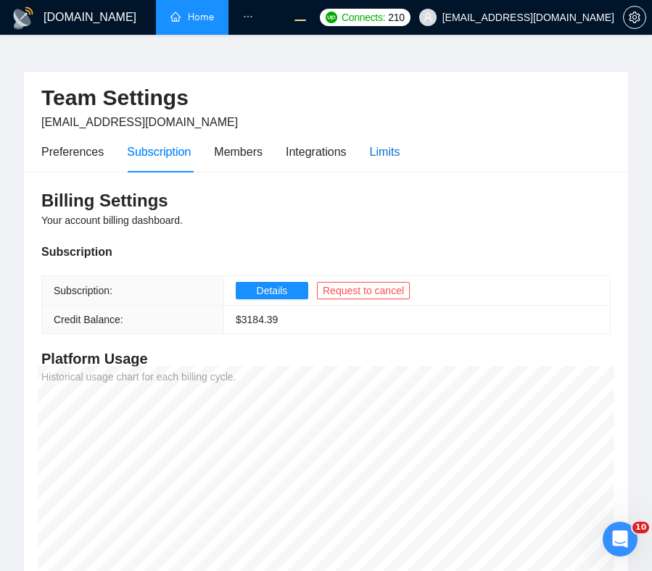
click at [386, 157] on div "Limits" at bounding box center [385, 152] width 30 height 18
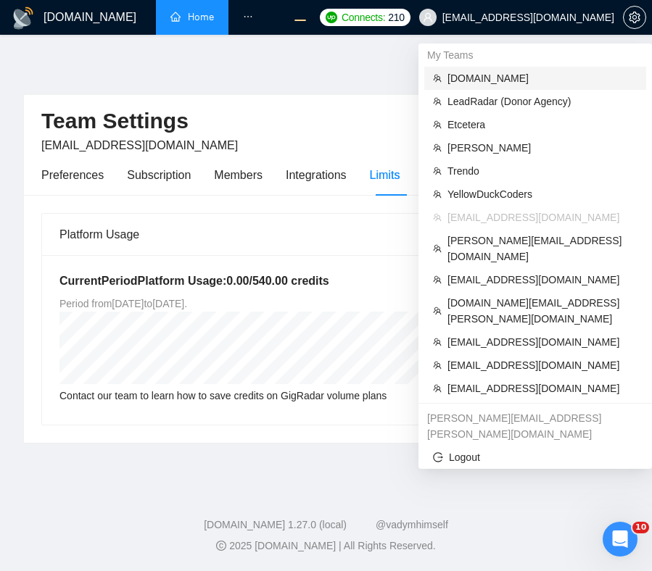
click at [490, 80] on span "[DOMAIN_NAME]" at bounding box center [542, 78] width 190 height 16
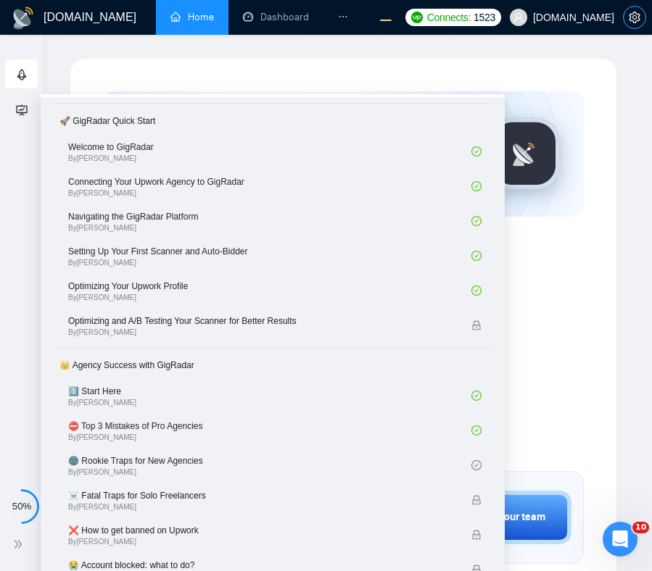
click at [631, 19] on icon "setting" at bounding box center [634, 18] width 12 height 12
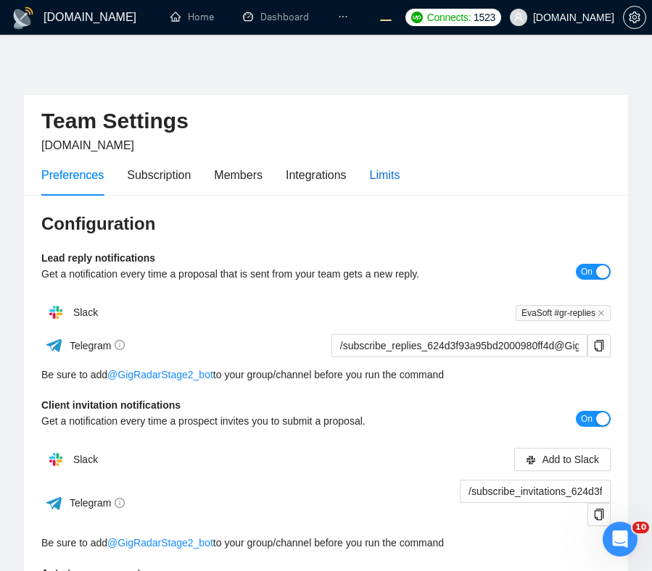
click at [386, 170] on div "Limits" at bounding box center [385, 175] width 30 height 18
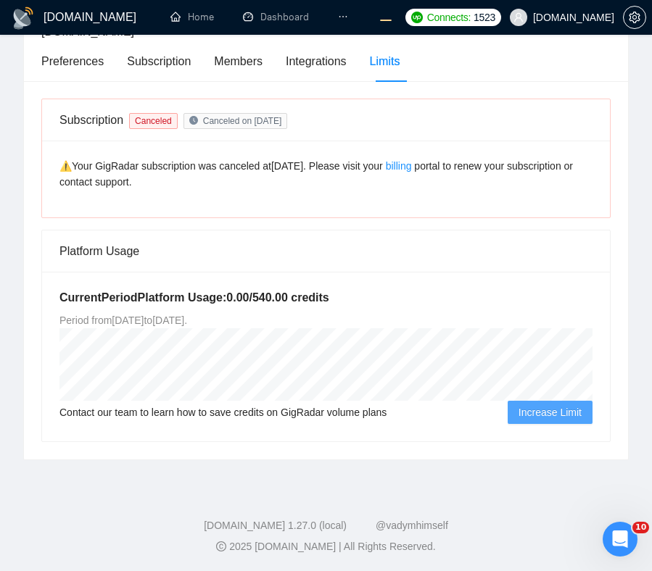
scroll to position [115, 0]
click at [149, 60] on div "Subscription" at bounding box center [159, 60] width 64 height 18
